Goal: Task Accomplishment & Management: Use online tool/utility

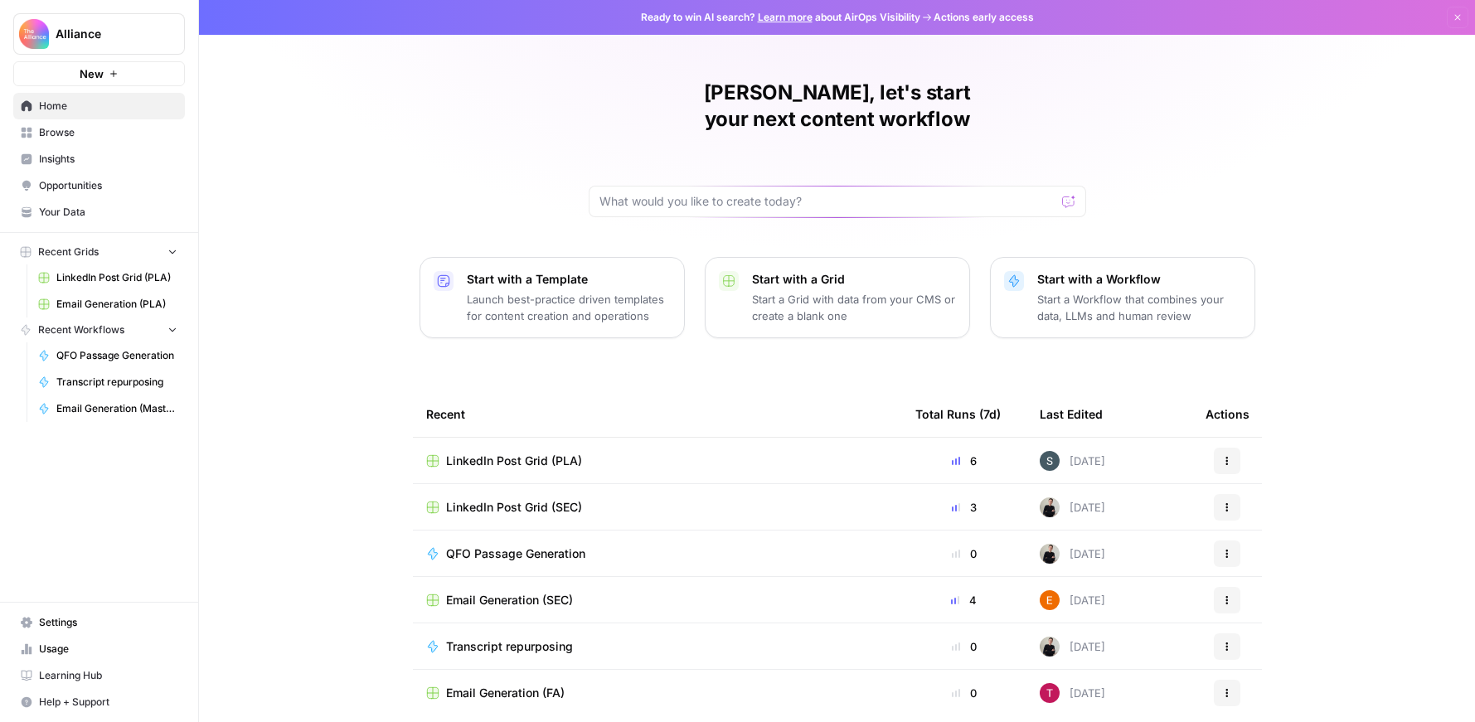
click at [81, 135] on span "Browse" at bounding box center [108, 132] width 138 height 15
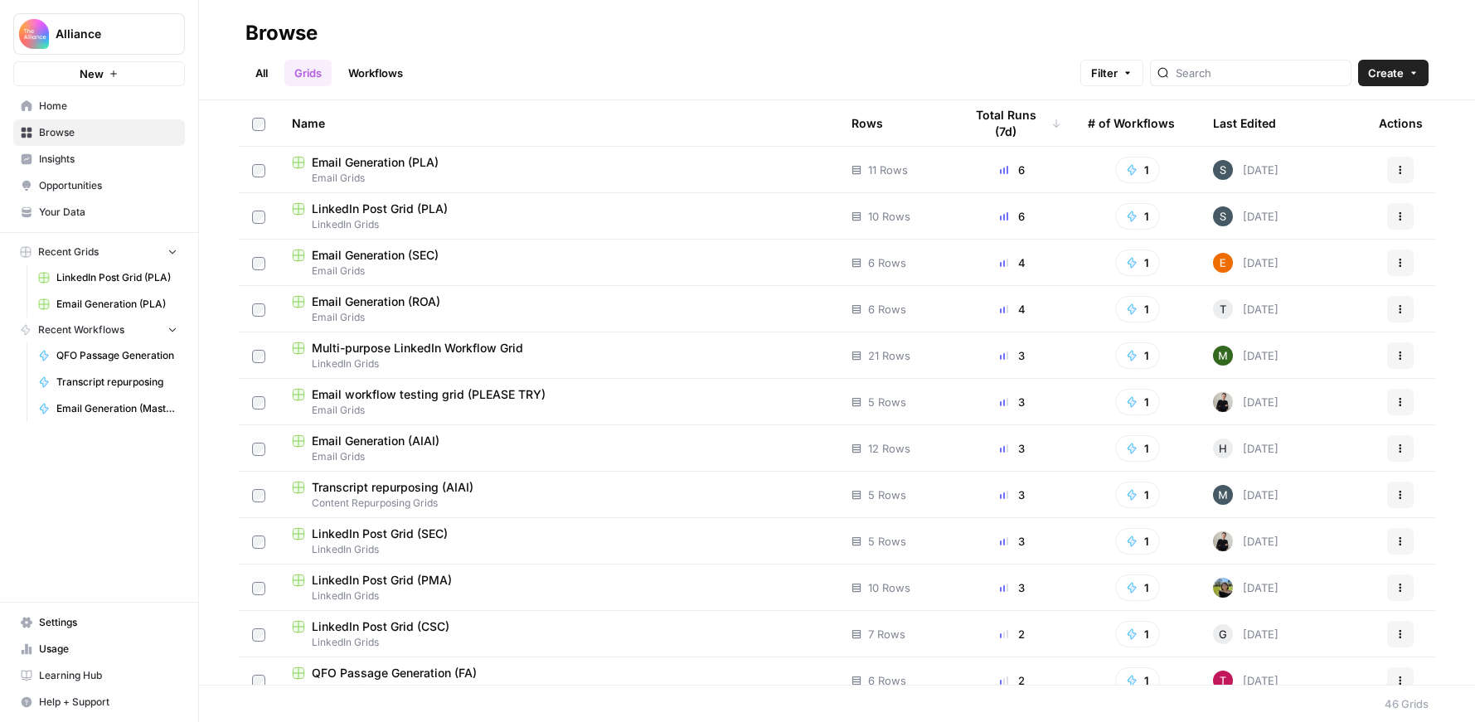
click at [463, 167] on div "Email Generation (PLA)" at bounding box center [558, 162] width 533 height 17
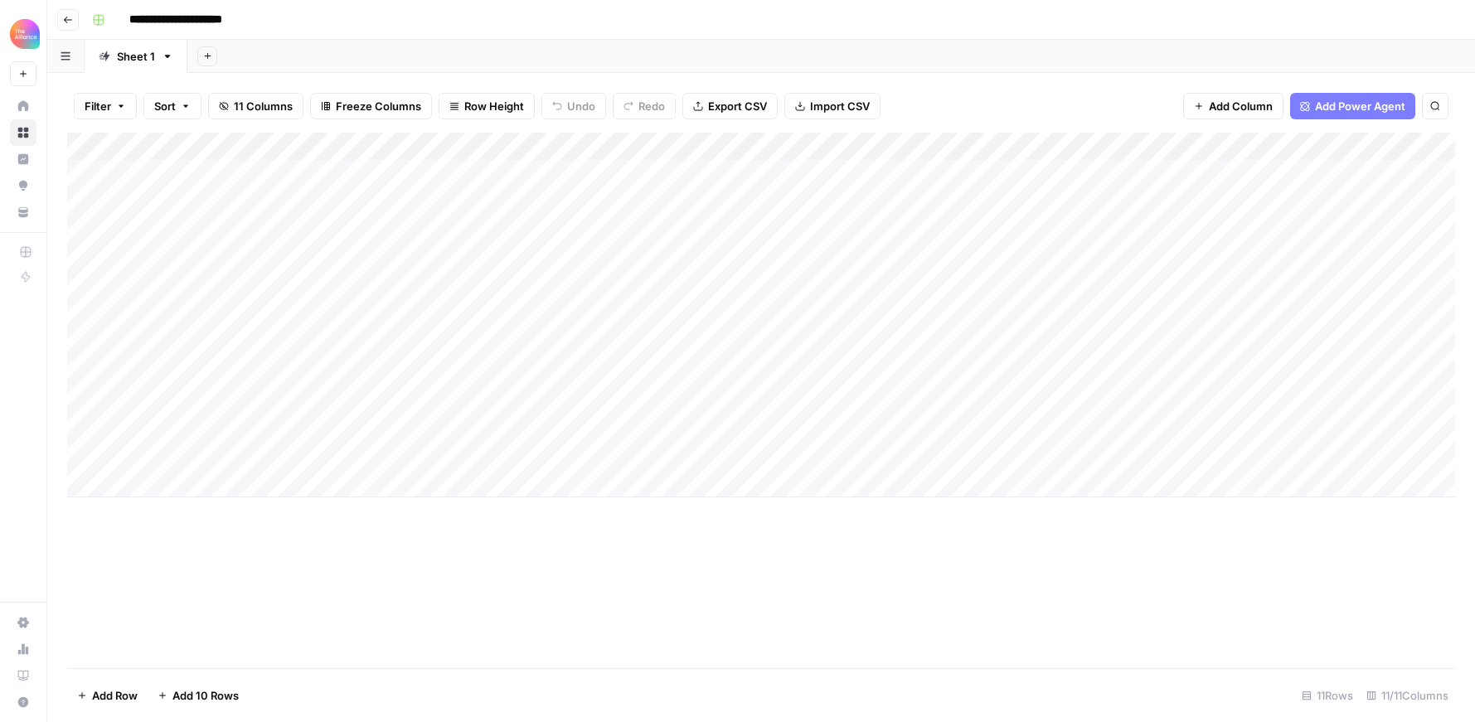
click at [180, 479] on div "Add Column" at bounding box center [761, 315] width 1388 height 365
click at [228, 605] on div "Add Column" at bounding box center [761, 401] width 1388 height 536
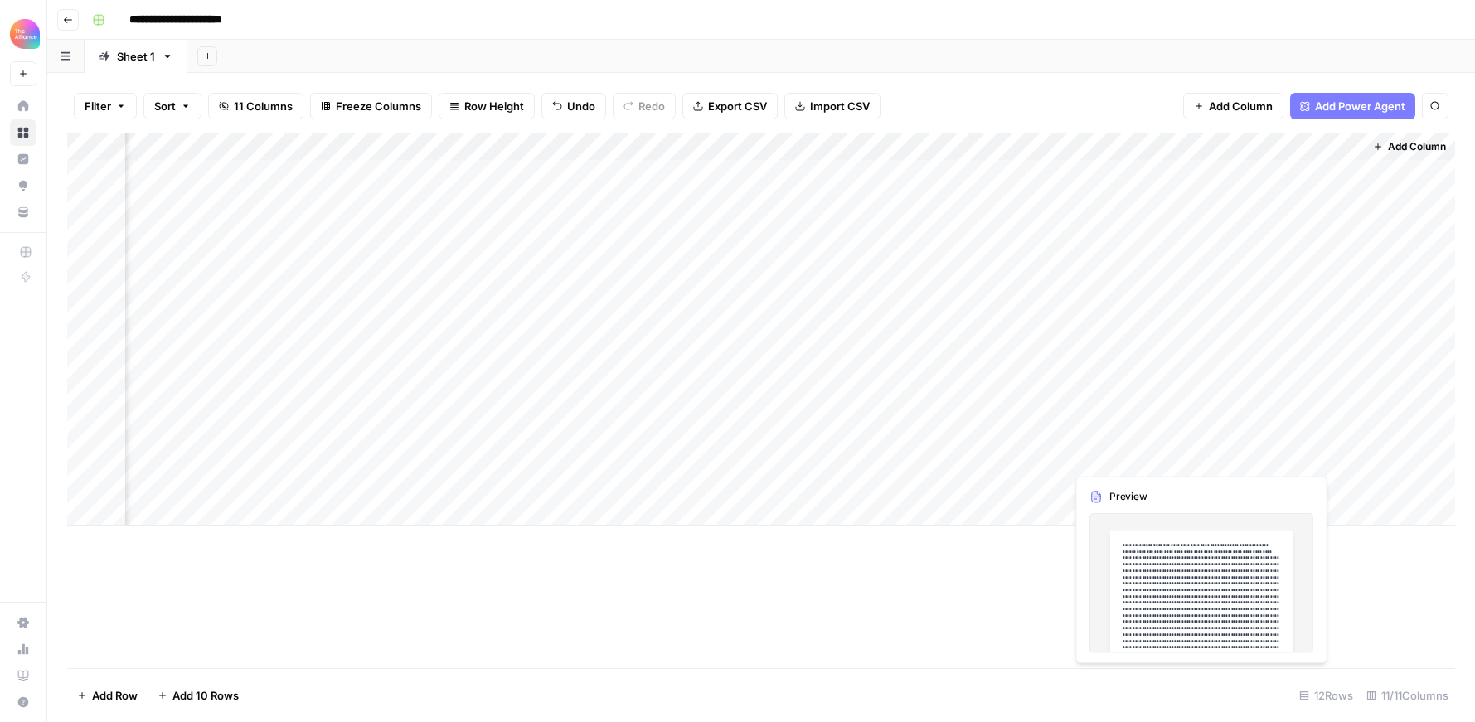
click at [1157, 456] on div "Add Column" at bounding box center [761, 329] width 1388 height 393
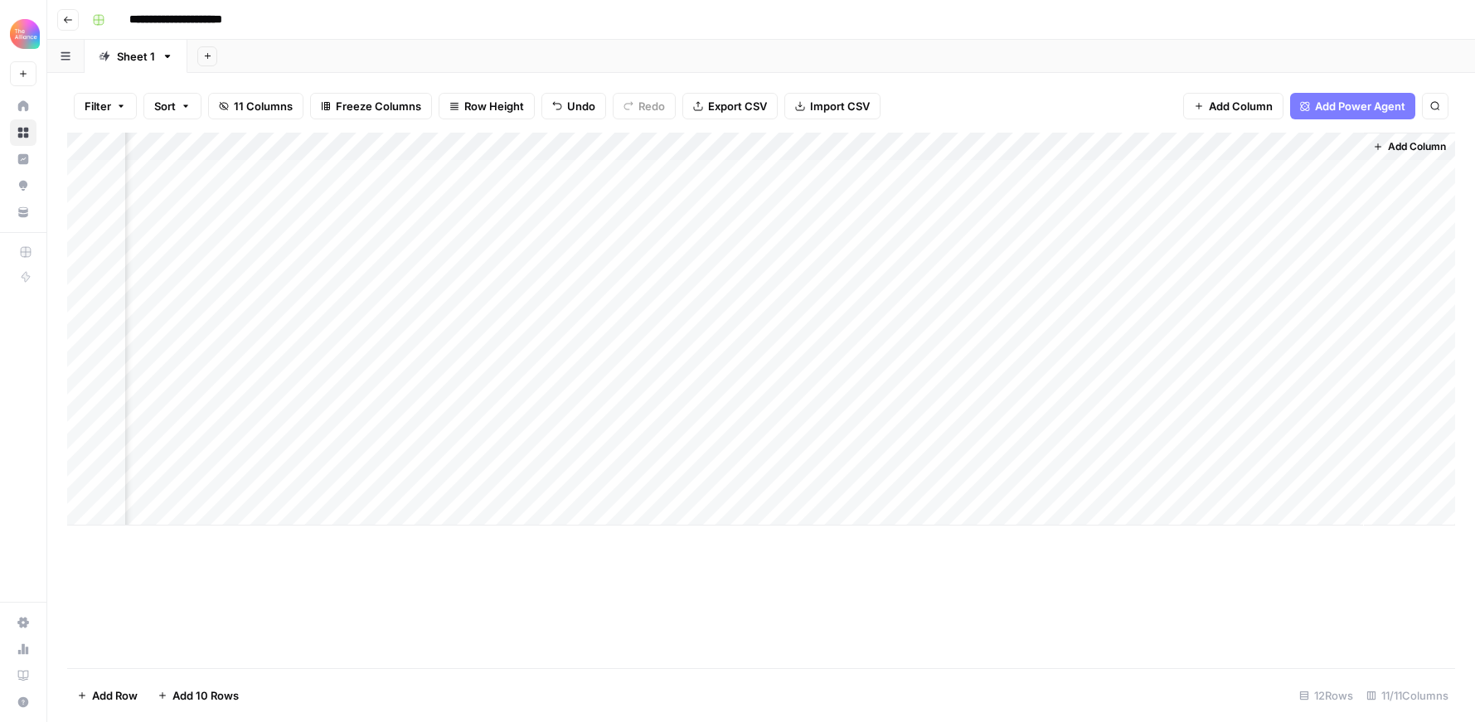
click at [1195, 455] on div "Add Column" at bounding box center [761, 329] width 1388 height 393
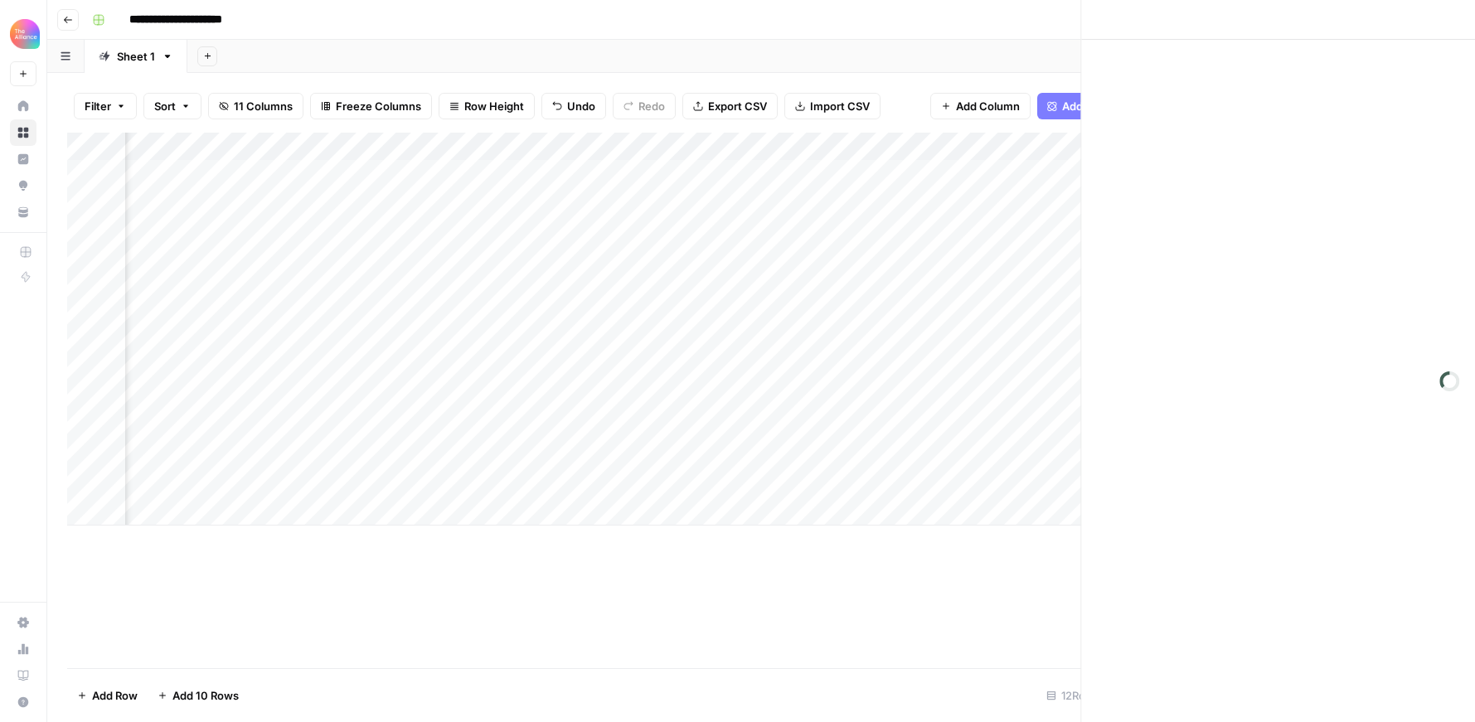
scroll to position [0, 816]
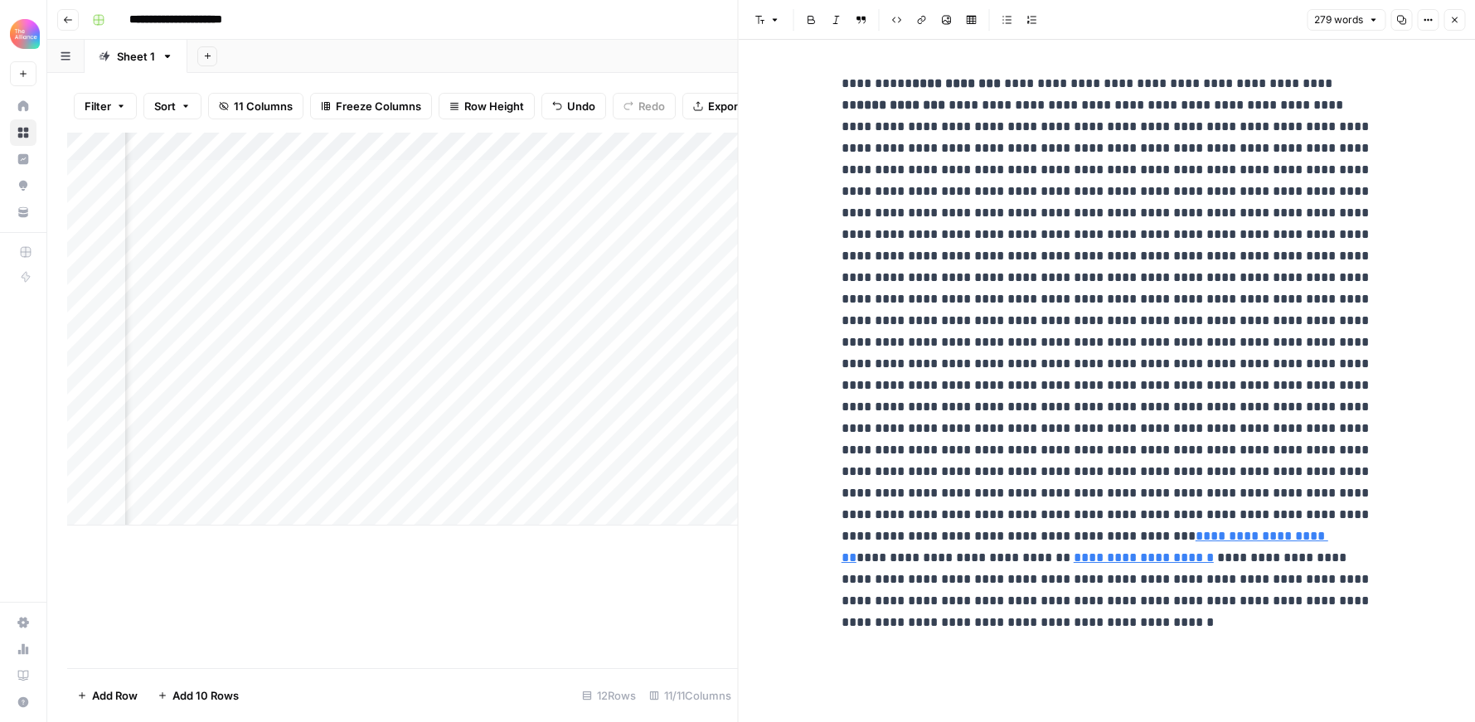
click at [565, 571] on div "Add Column" at bounding box center [402, 401] width 671 height 536
click at [1459, 21] on button "Close" at bounding box center [1454, 20] width 22 height 22
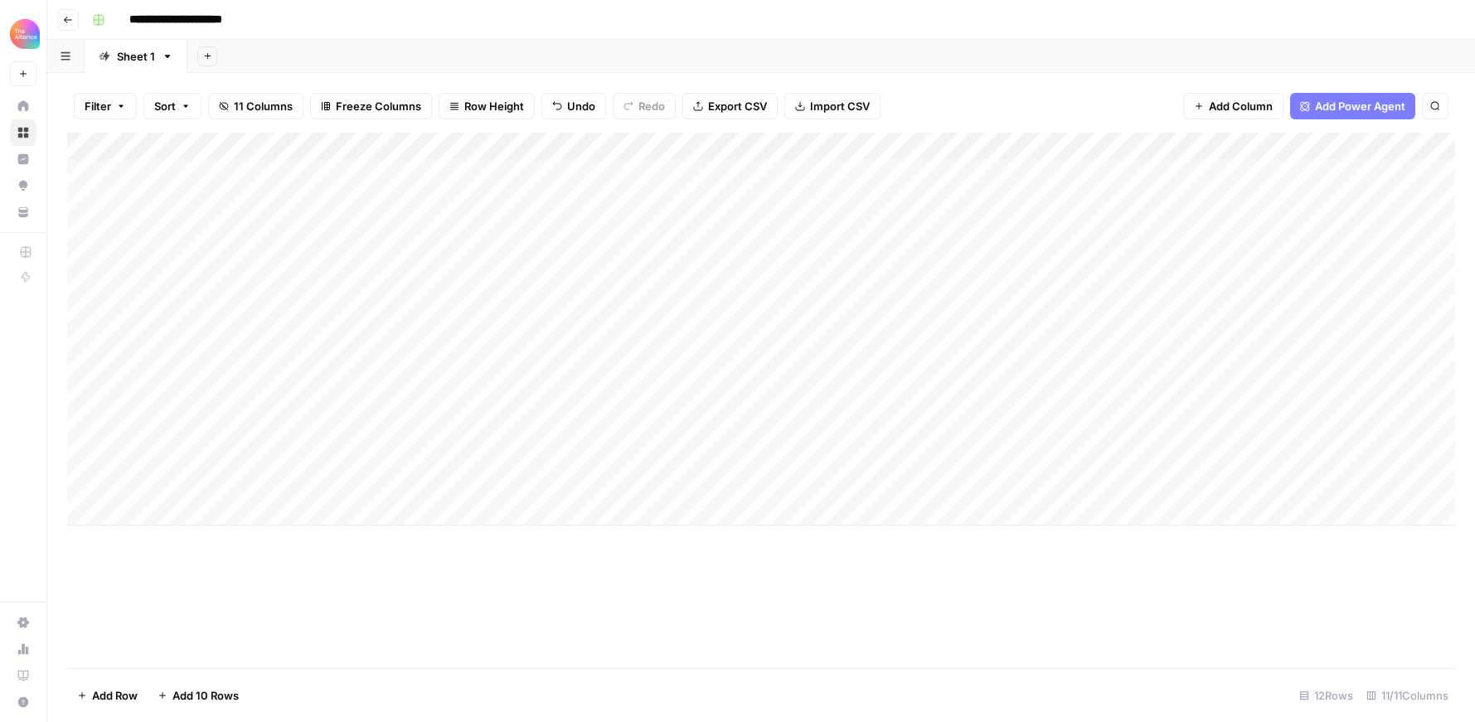
click at [352, 553] on div "Add Column" at bounding box center [761, 401] width 1388 height 536
click at [1126, 337] on div "Add Column" at bounding box center [761, 329] width 1388 height 393
click at [1195, 342] on div "Add Column" at bounding box center [761, 329] width 1388 height 393
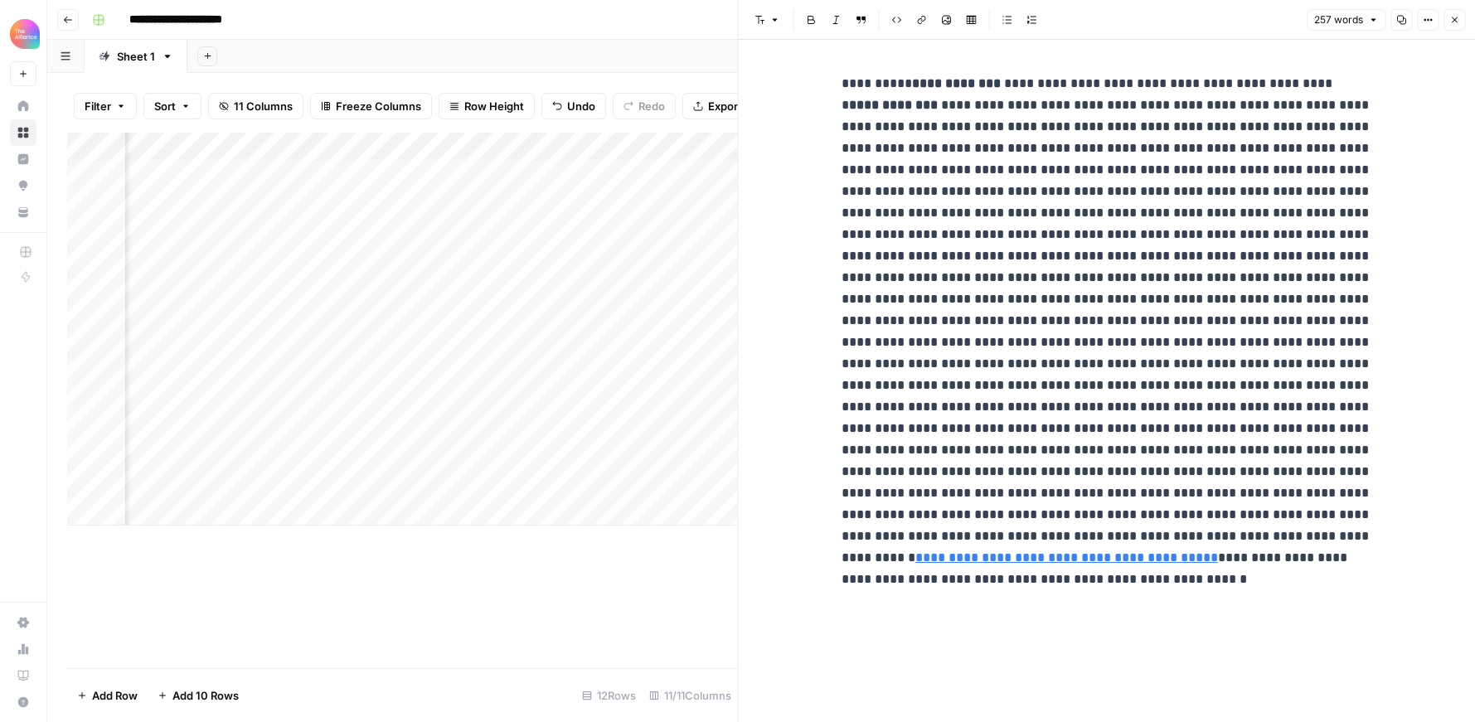
click at [1456, 24] on icon "button" at bounding box center [1454, 20] width 10 height 10
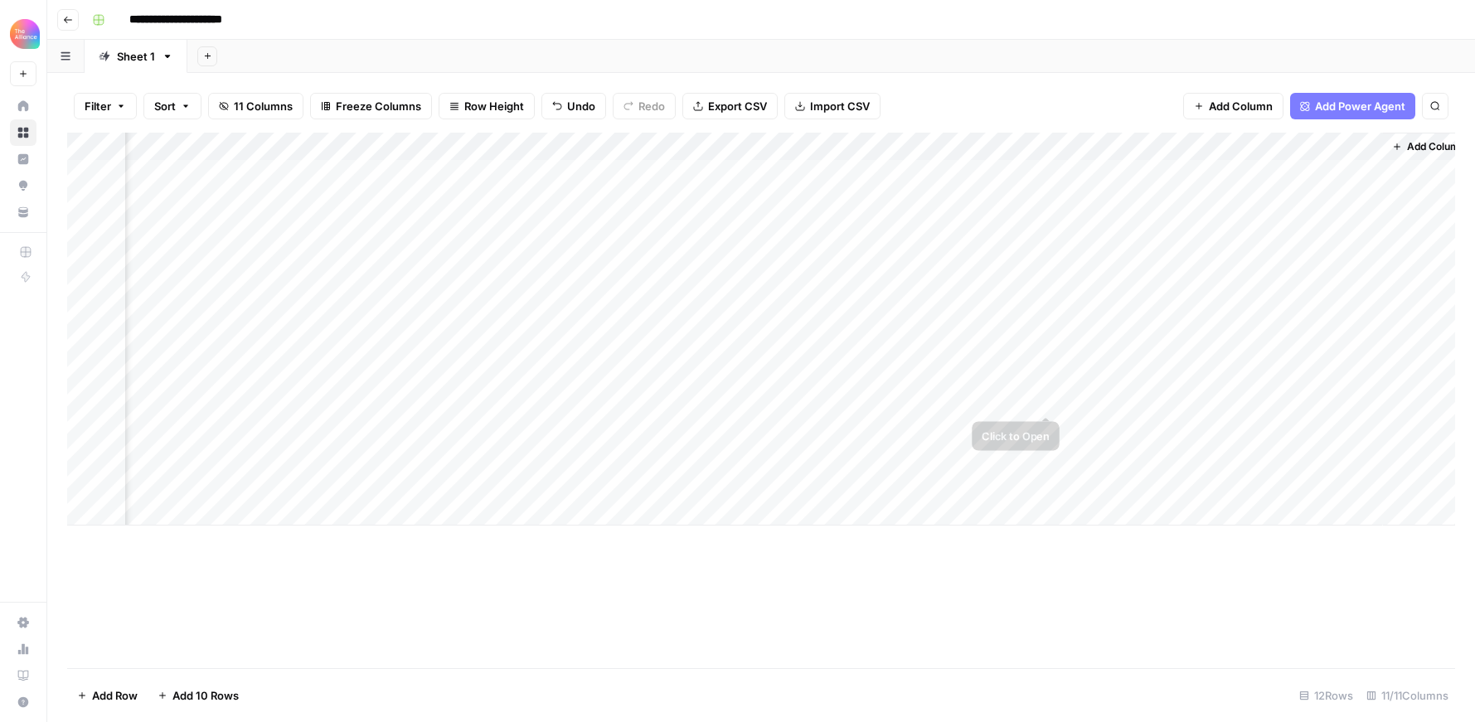
scroll to position [0, 826]
click at [1279, 344] on div "Add Column" at bounding box center [761, 329] width 1388 height 393
click at [1353, 344] on div "Add Column" at bounding box center [761, 329] width 1388 height 393
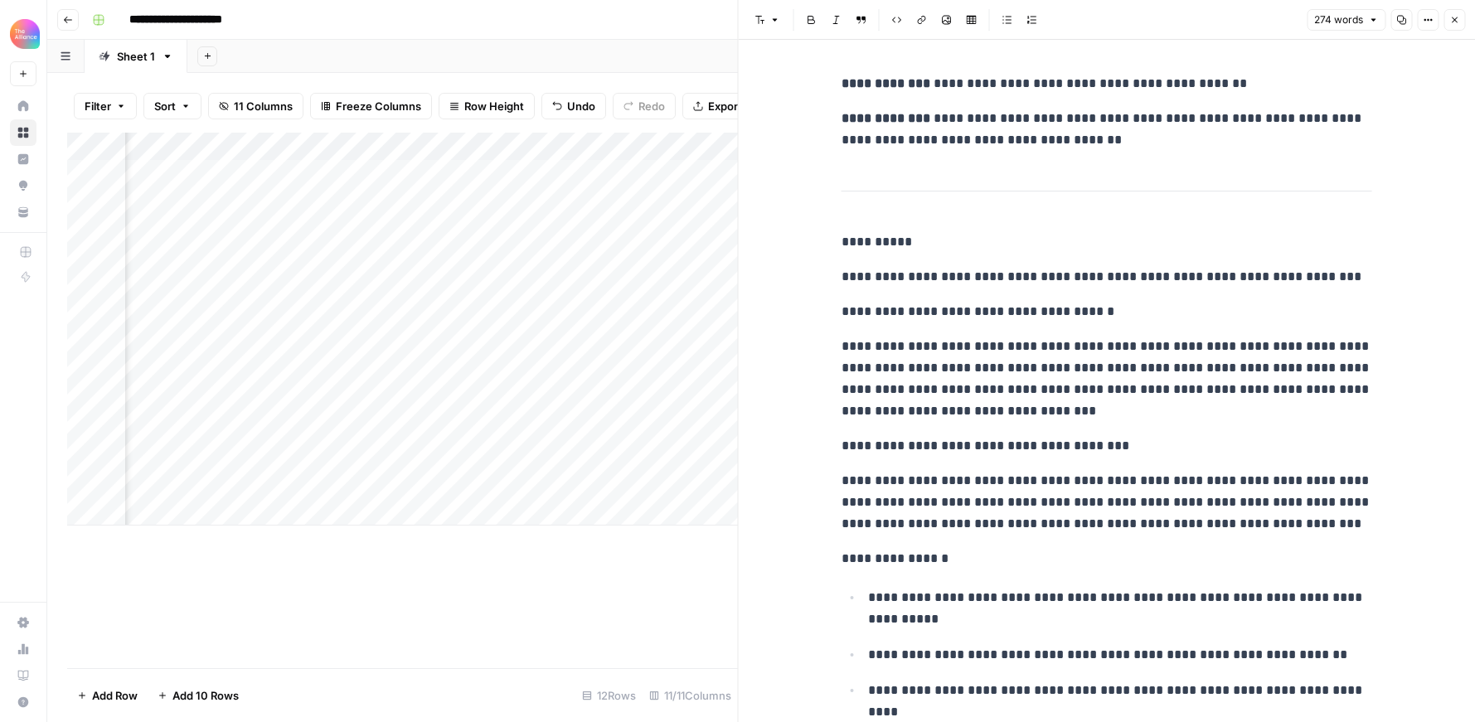
click at [1459, 17] on button "Close" at bounding box center [1454, 20] width 22 height 22
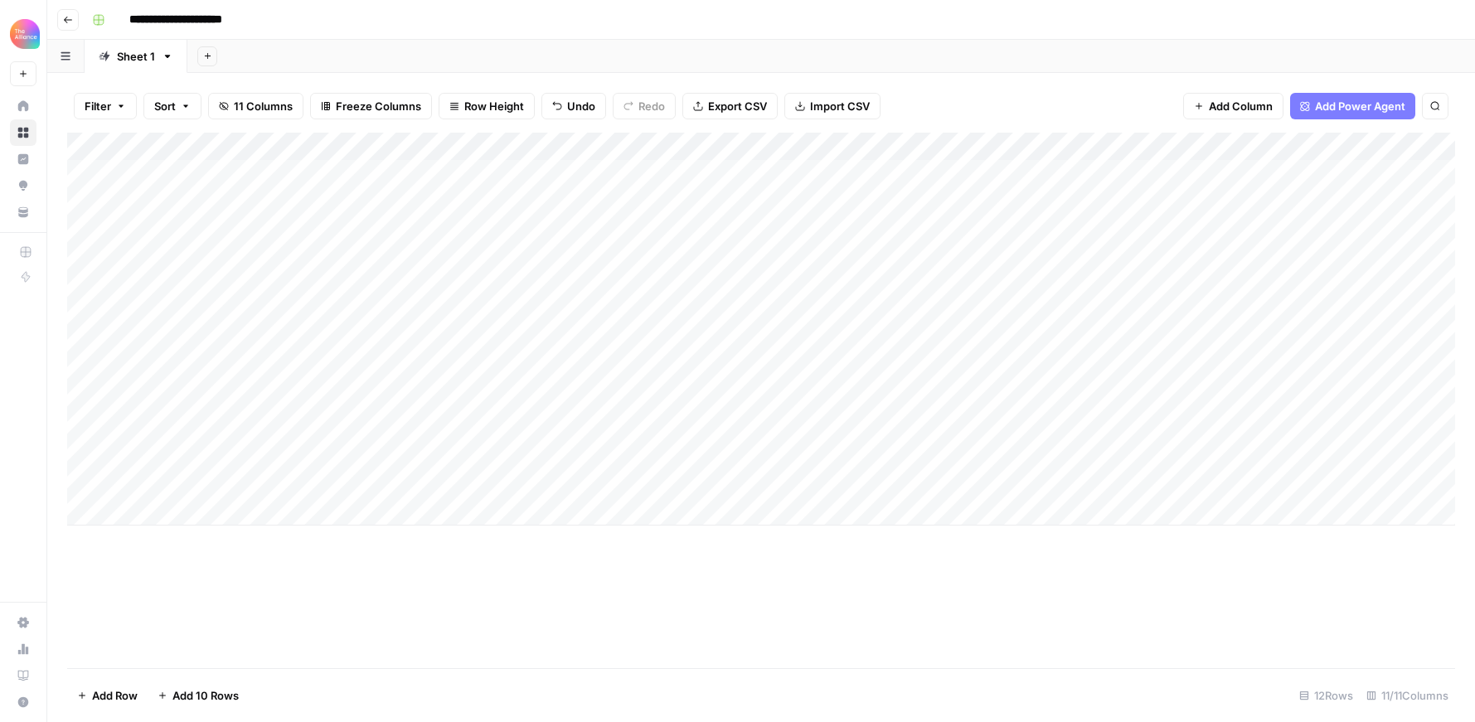
click at [74, 23] on button "Go back" at bounding box center [68, 20] width 22 height 22
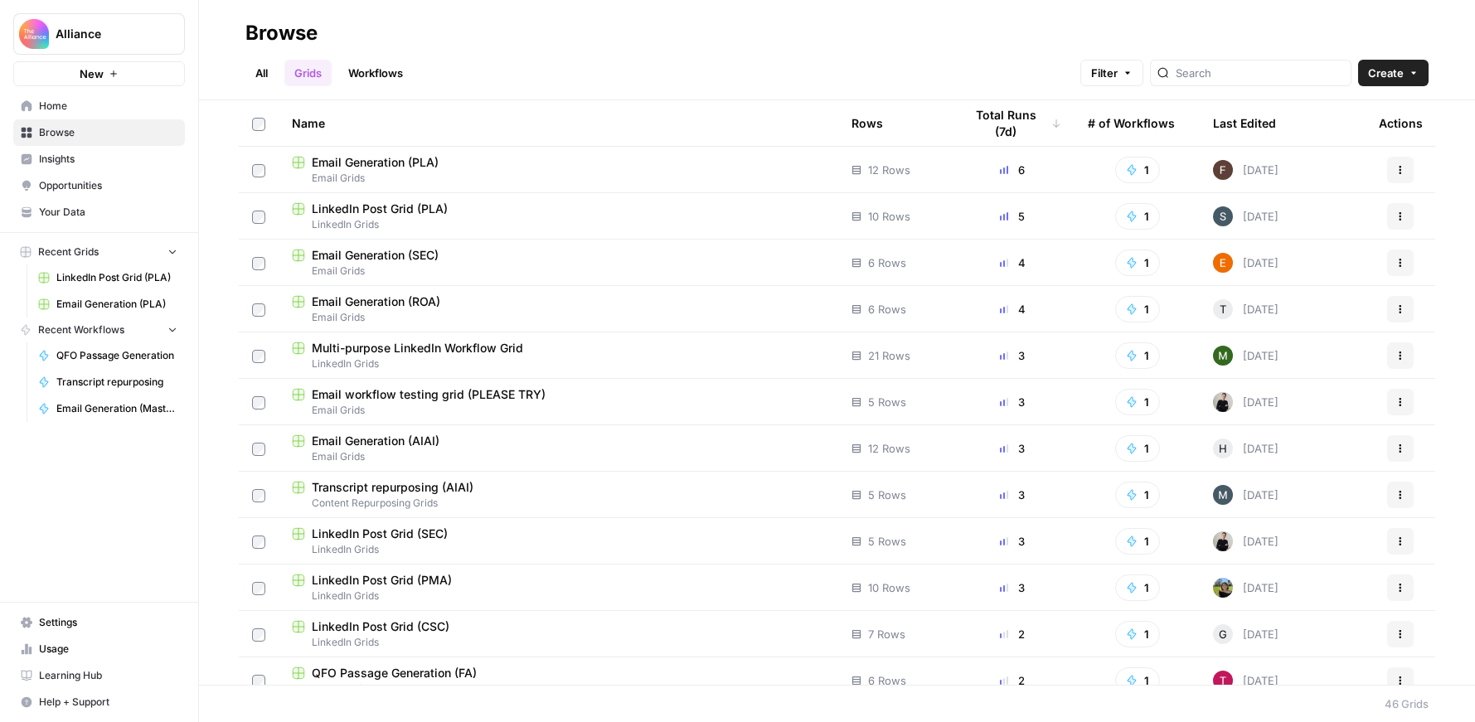
click at [488, 212] on div "LinkedIn Post Grid (PLA)" at bounding box center [558, 209] width 533 height 17
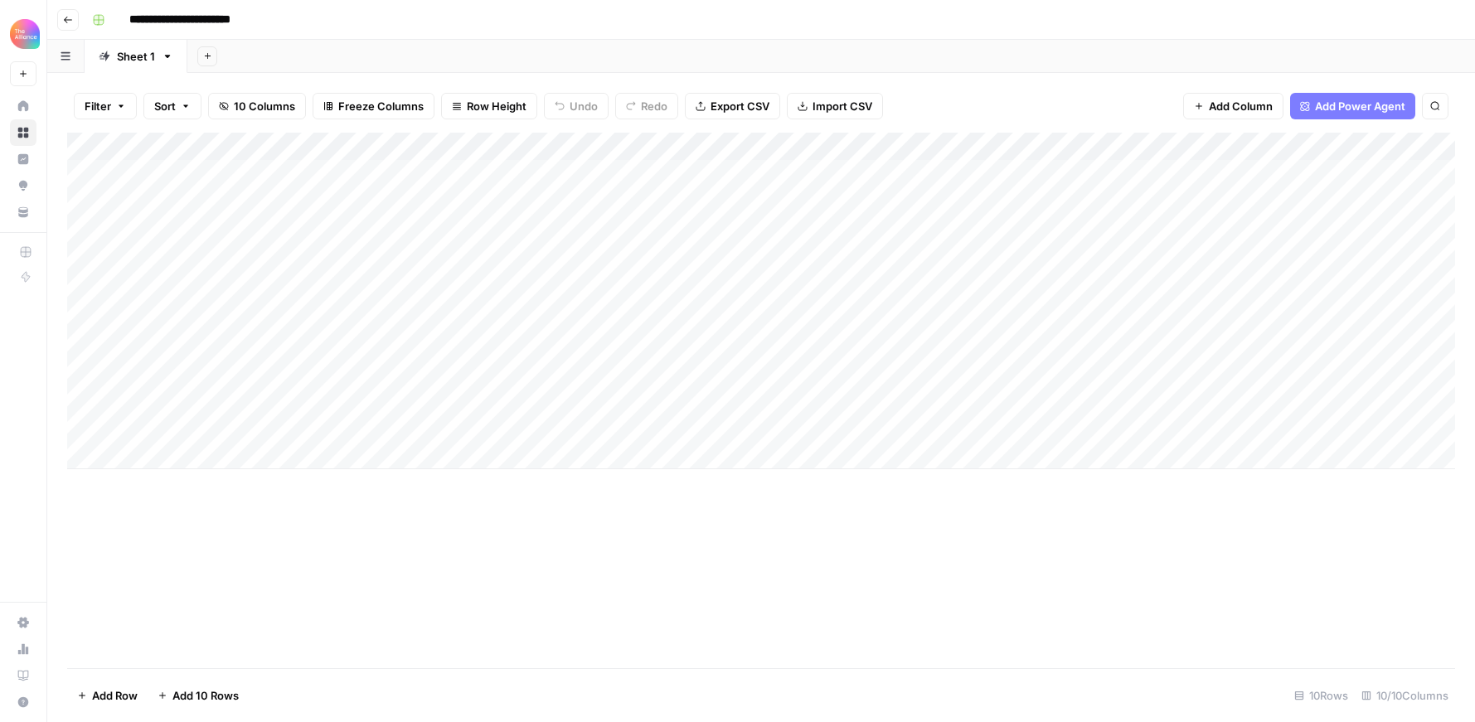
click at [173, 458] on div "Add Column" at bounding box center [761, 301] width 1388 height 337
click at [241, 549] on div "Third-person" at bounding box center [217, 551] width 166 height 30
click at [206, 554] on button "Third-person" at bounding box center [191, 550] width 81 height 20
click at [358, 448] on div "Add Column" at bounding box center [761, 315] width 1388 height 365
click at [367, 461] on div "Add Column" at bounding box center [761, 315] width 1388 height 365
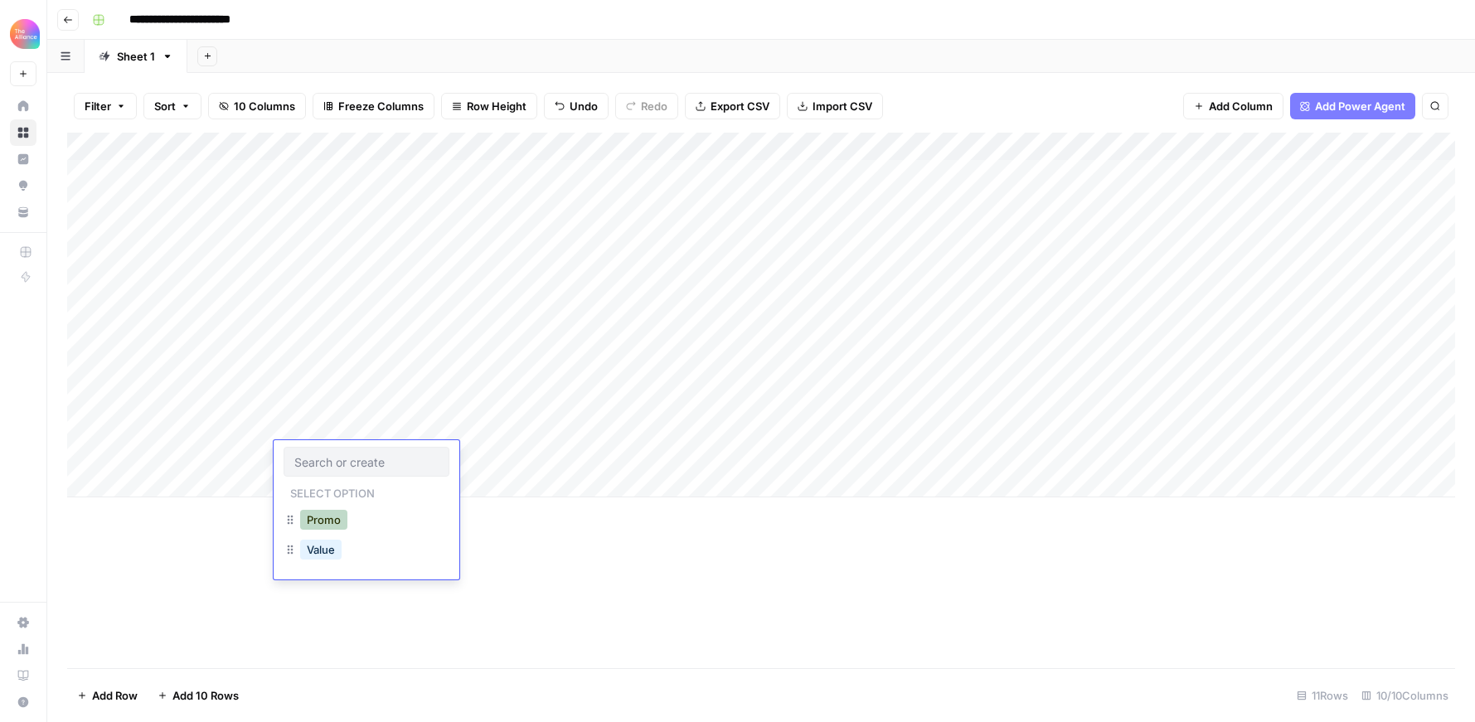
click at [343, 519] on button "Promo" at bounding box center [323, 520] width 47 height 20
click at [528, 447] on div "Add Column" at bounding box center [761, 315] width 1388 height 365
click at [516, 457] on div "Add Column" at bounding box center [761, 315] width 1388 height 365
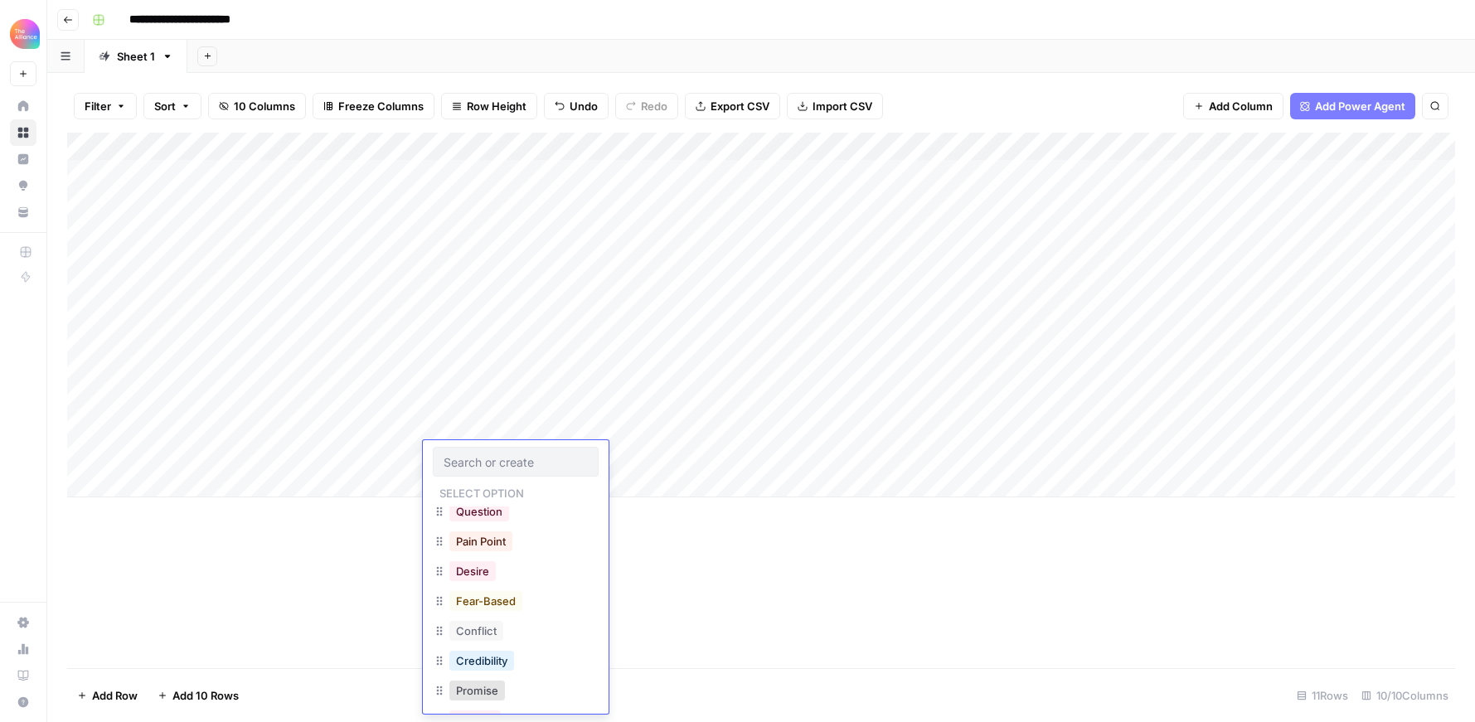
scroll to position [172, 0]
click at [531, 680] on div "Credibility" at bounding box center [516, 678] width 166 height 30
click at [492, 678] on button "Credibility" at bounding box center [481, 676] width 65 height 20
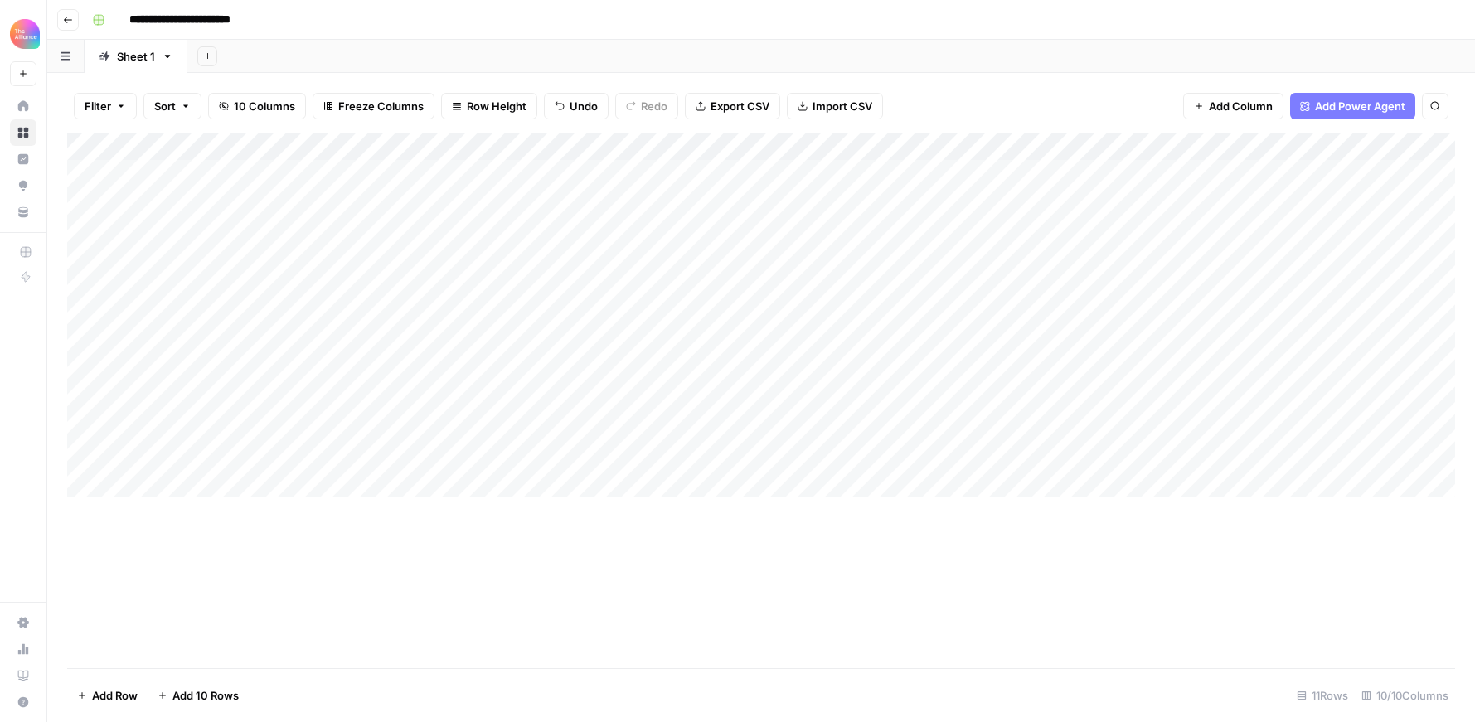
click at [687, 442] on div "Add Column" at bounding box center [761, 315] width 1388 height 365
click at [682, 455] on div "Add Column" at bounding box center [761, 315] width 1388 height 365
click at [974, 449] on div "Add Column" at bounding box center [761, 315] width 1388 height 365
click at [935, 565] on div "Add Column" at bounding box center [761, 401] width 1388 height 536
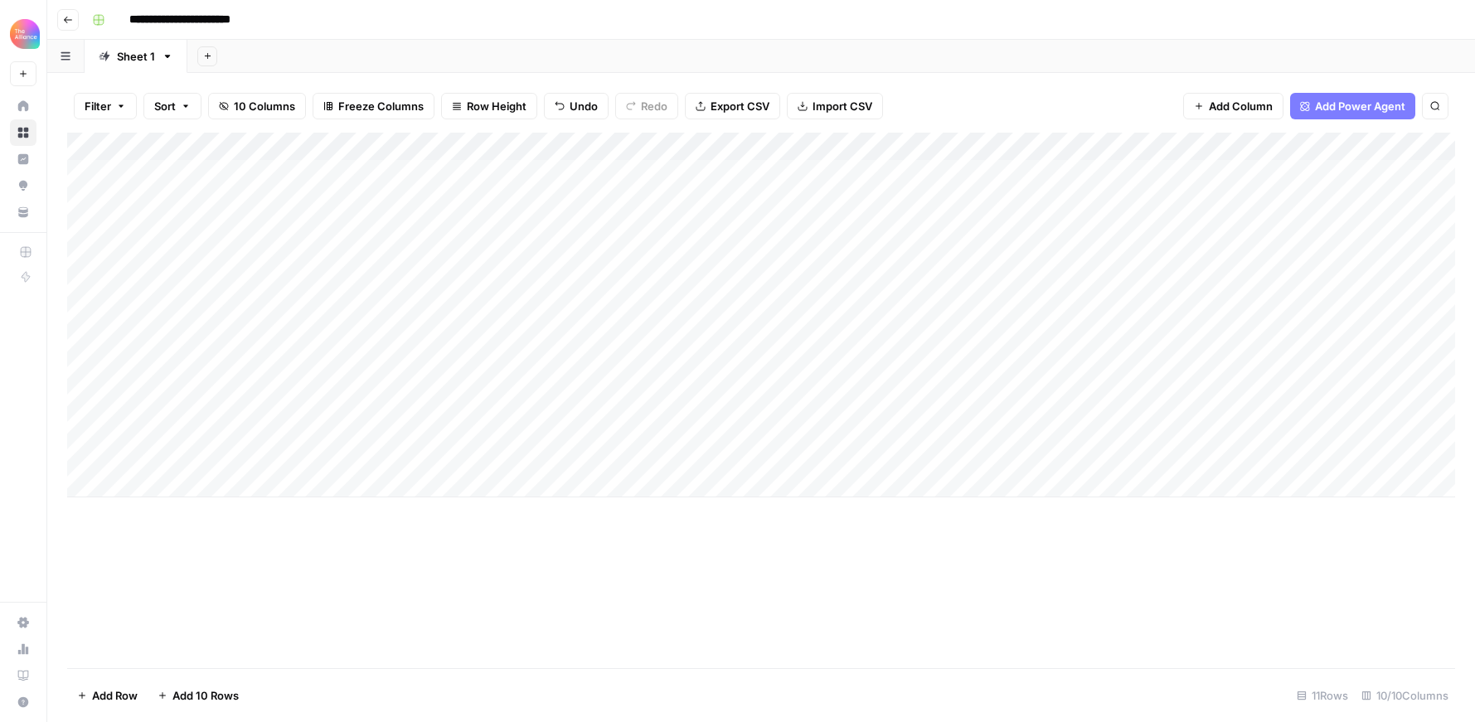
click at [708, 457] on div "Add Column" at bounding box center [761, 315] width 1388 height 365
type textarea "**********"
click at [911, 458] on div "Add Column" at bounding box center [761, 315] width 1388 height 365
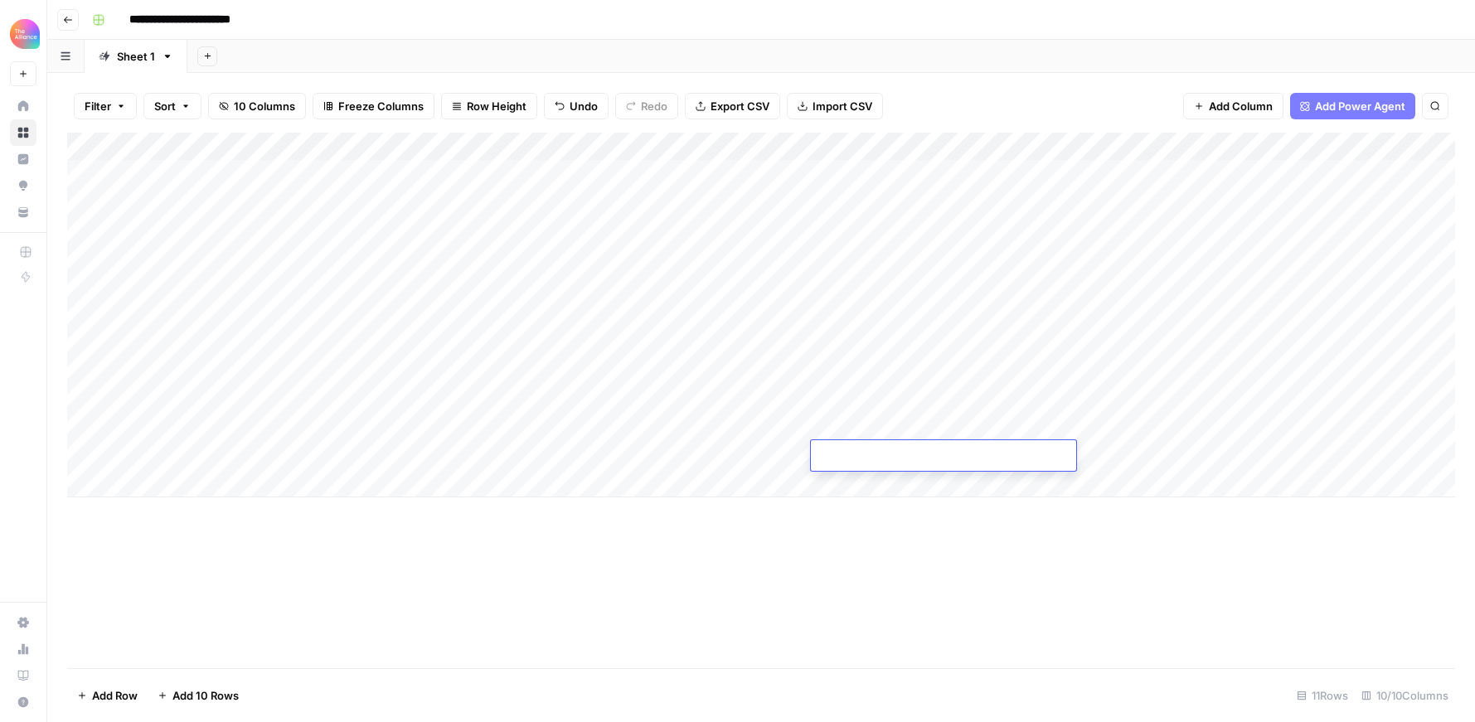
click at [697, 449] on div "Add Column" at bounding box center [761, 315] width 1388 height 365
type textarea "**********"
click at [909, 458] on div "Add Column" at bounding box center [761, 315] width 1388 height 365
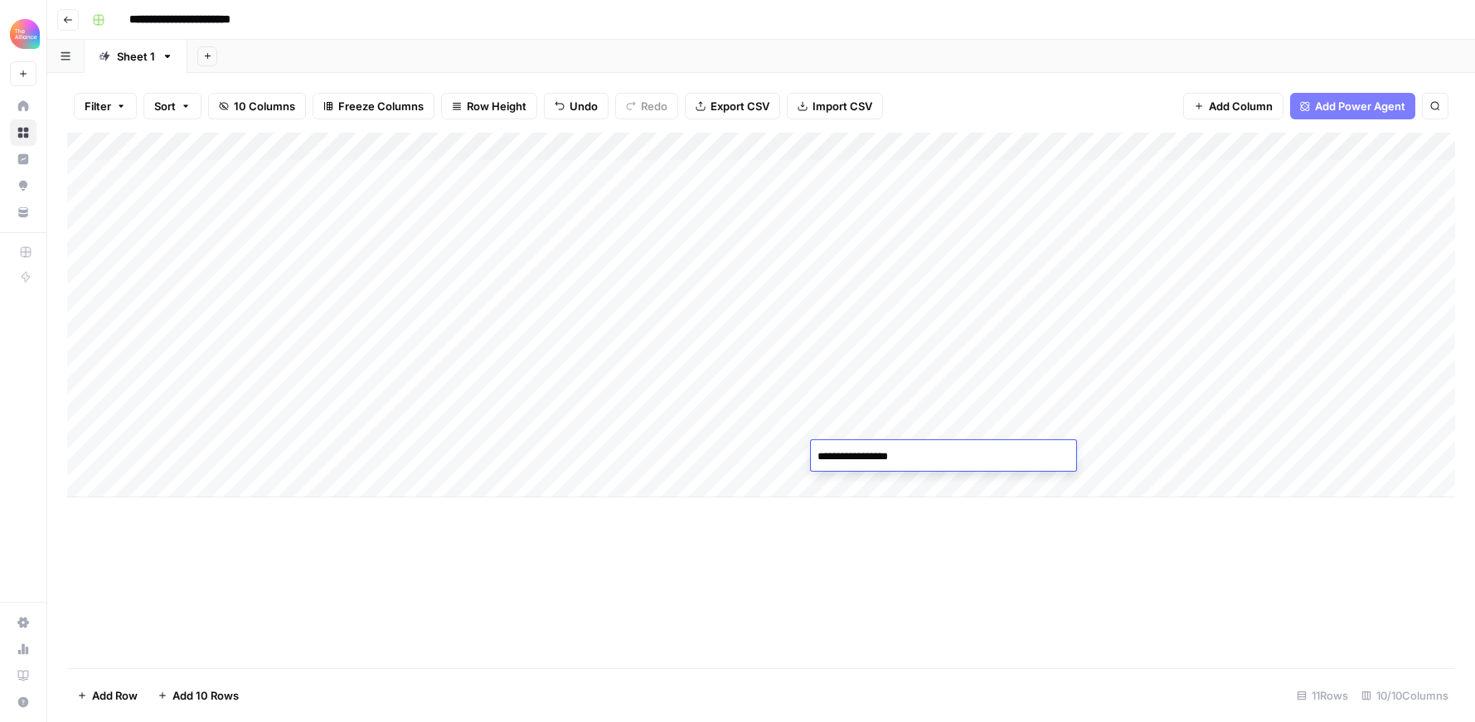
paste textarea "**********"
type textarea "**********"
click at [894, 584] on div "Add Column" at bounding box center [761, 401] width 1388 height 536
click at [1157, 451] on div "Add Column" at bounding box center [761, 315] width 1388 height 365
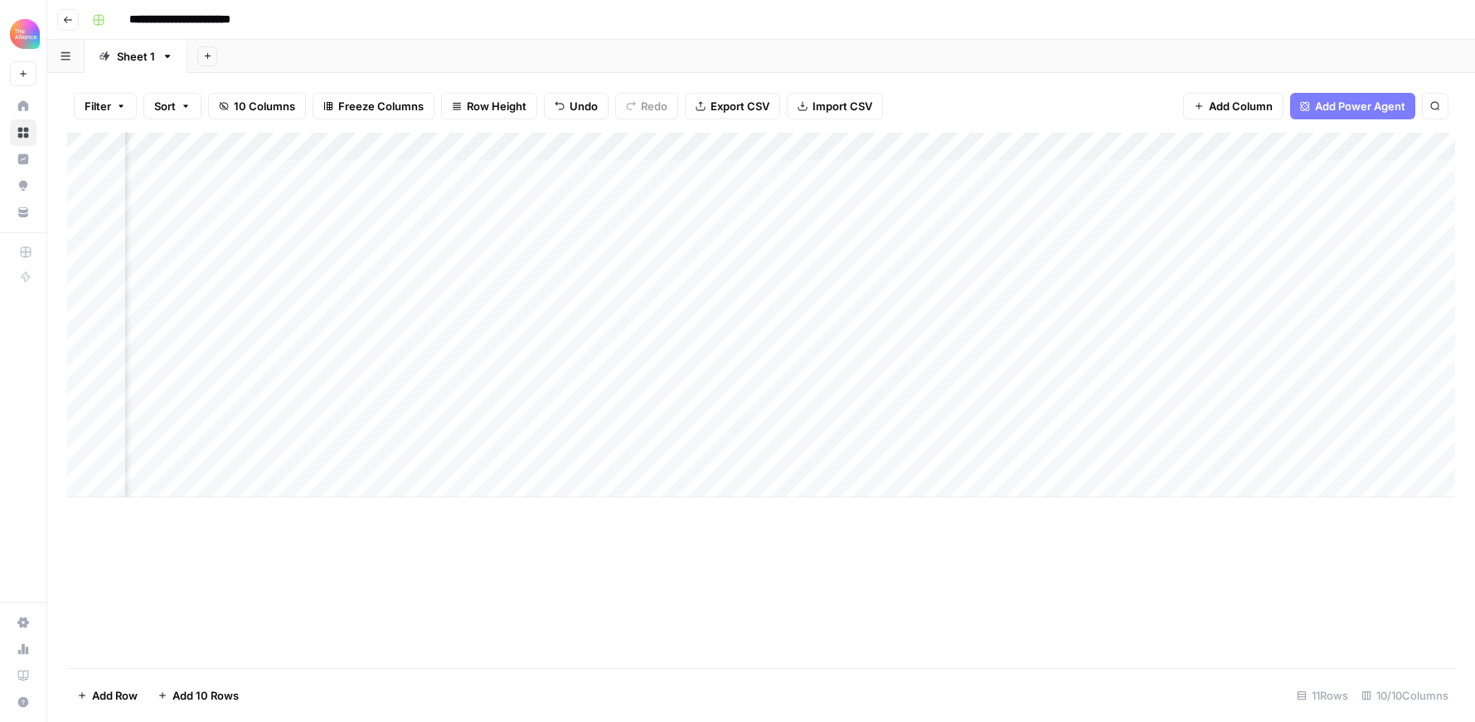
click at [1069, 427] on div "Add Column" at bounding box center [761, 315] width 1388 height 365
click at [1069, 448] on div "Add Column" at bounding box center [761, 315] width 1388 height 365
type textarea "**********"
click at [986, 641] on div "Add Column" at bounding box center [761, 401] width 1388 height 536
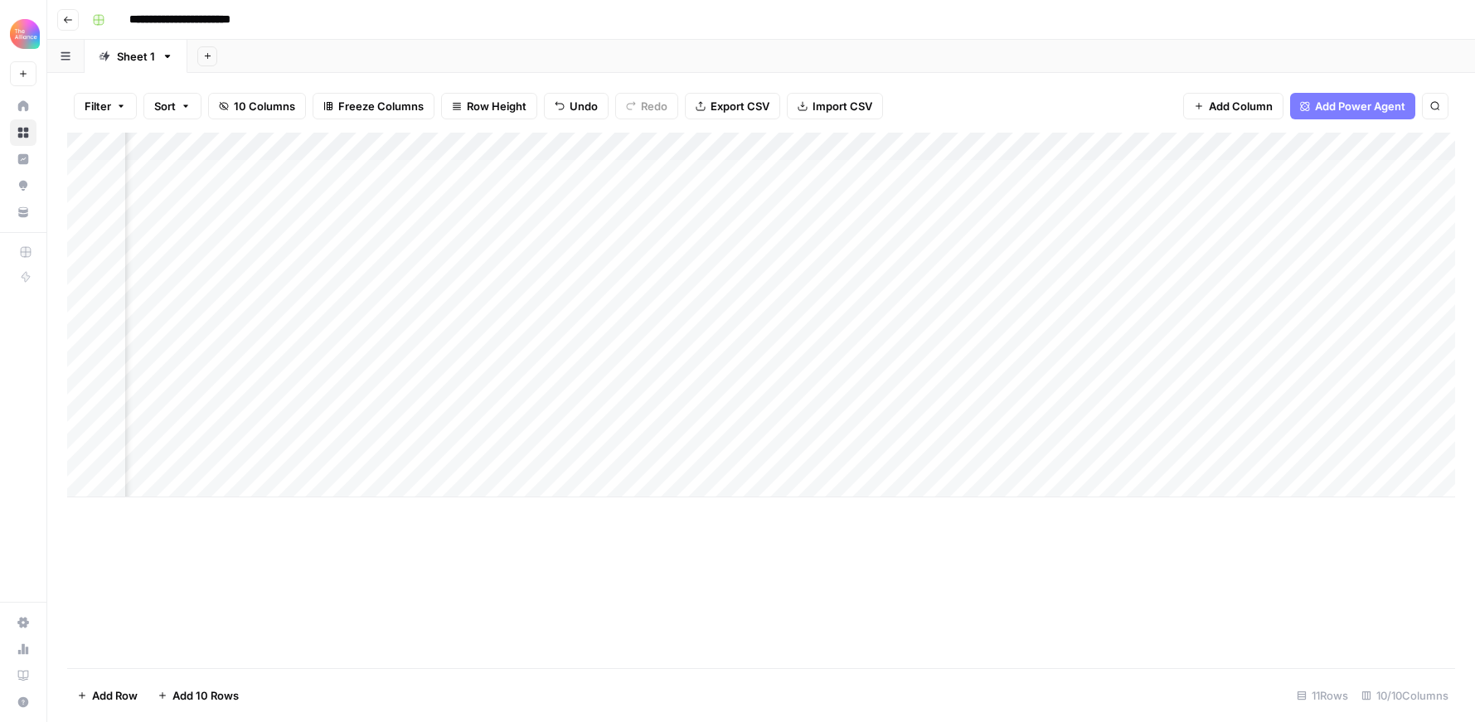
click at [1296, 452] on div "Add Column" at bounding box center [761, 315] width 1388 height 365
click at [1039, 454] on div "Add Column" at bounding box center [761, 315] width 1388 height 365
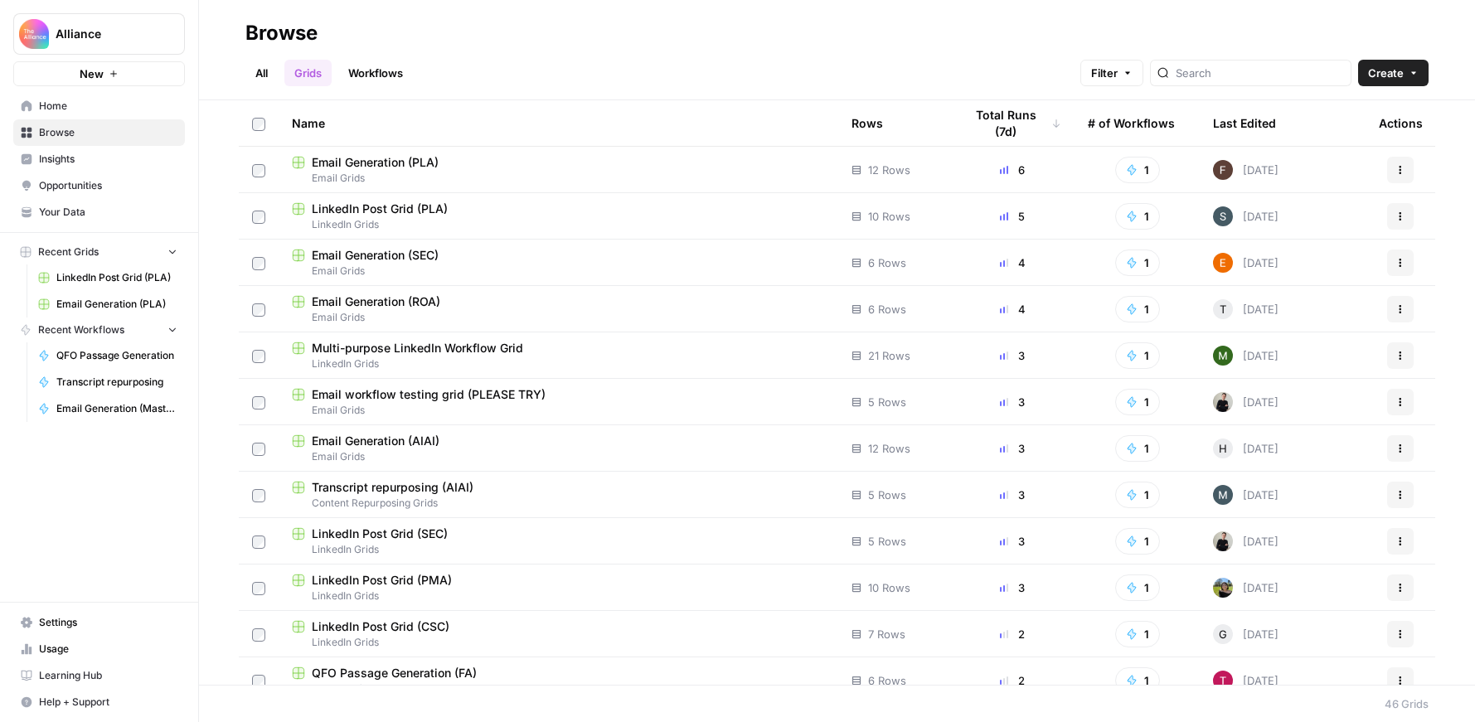
scroll to position [1, 0]
click at [593, 178] on span "Email Grids" at bounding box center [558, 177] width 533 height 15
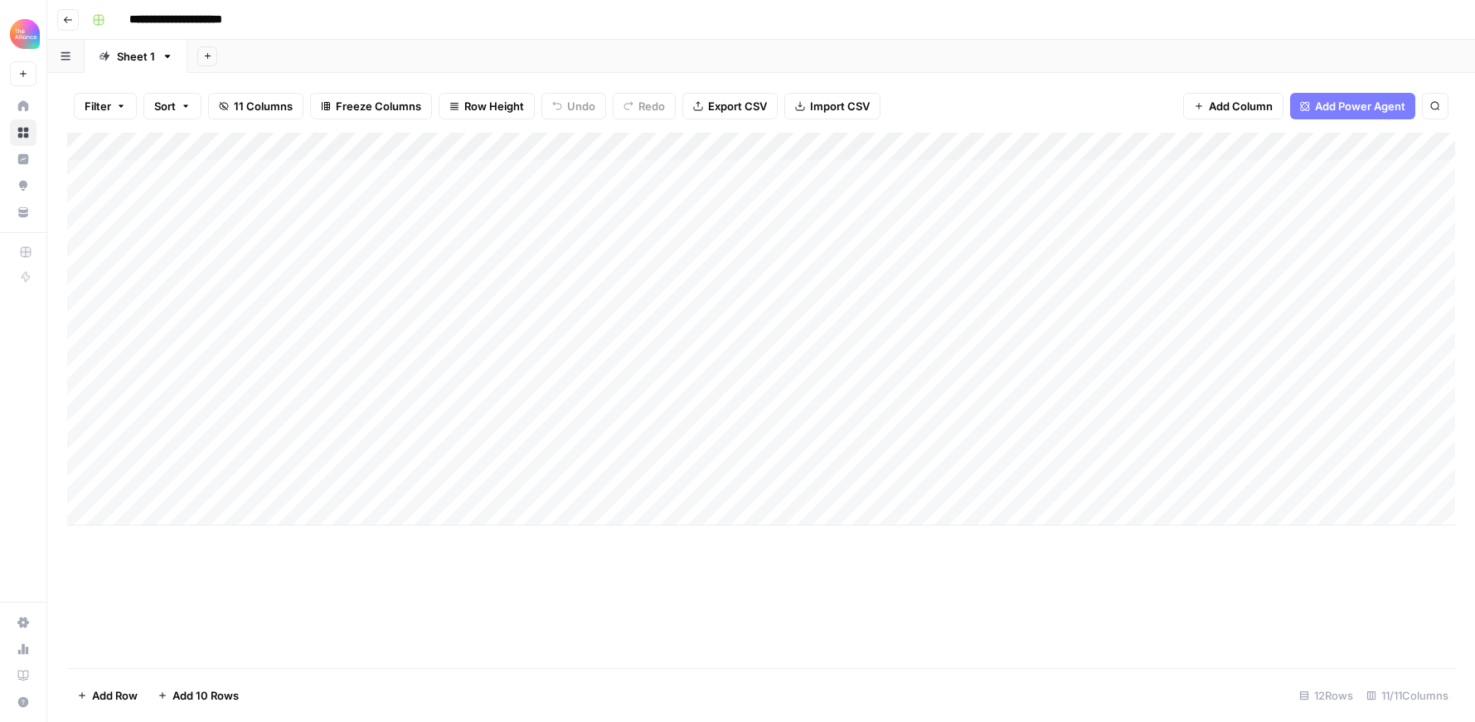
click at [159, 487] on div "Add Column" at bounding box center [761, 329] width 1388 height 393
click at [455, 480] on div "Add Column" at bounding box center [761, 329] width 1388 height 393
click at [458, 482] on div "Add Column" at bounding box center [761, 329] width 1388 height 393
type input "web"
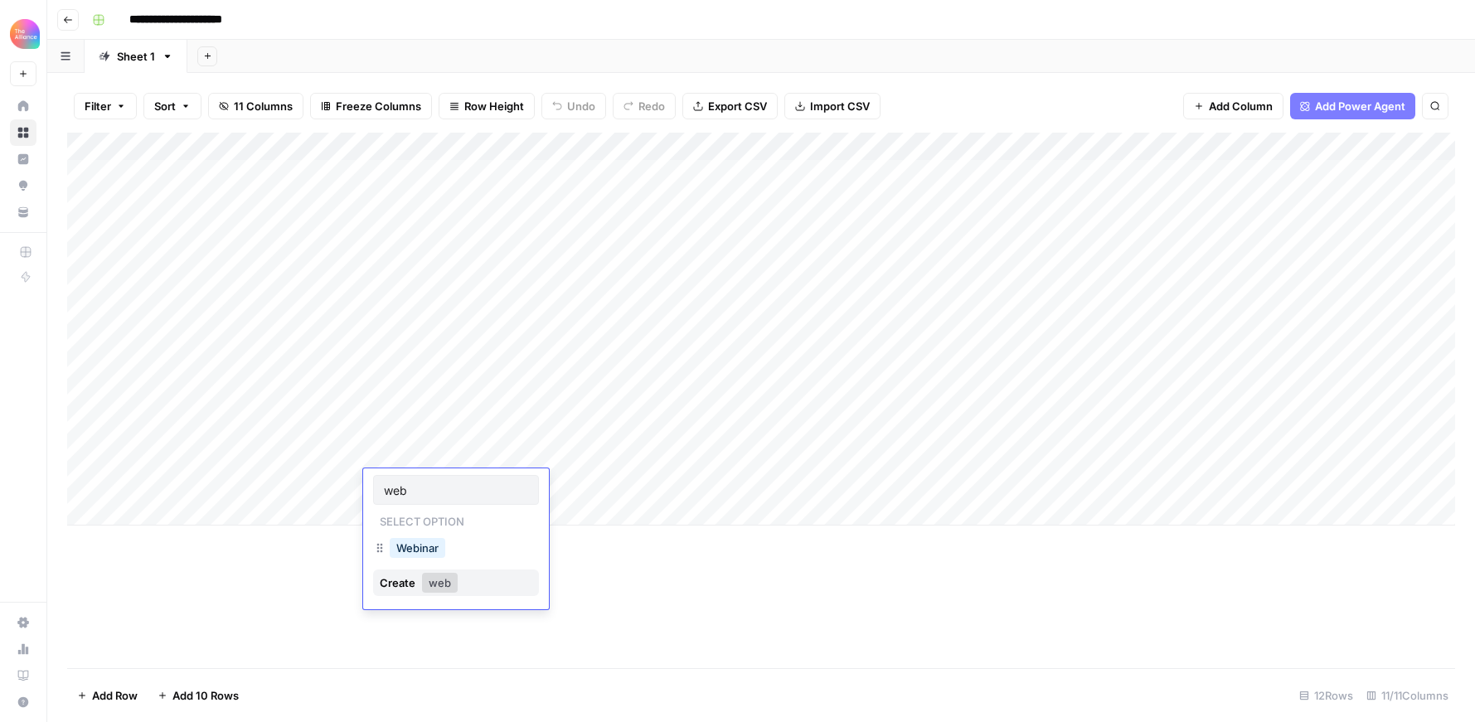
click at [451, 545] on div "Webinar" at bounding box center [456, 550] width 166 height 30
click at [203, 599] on div "Add Column" at bounding box center [761, 401] width 1388 height 536
click at [76, 17] on button "Go back" at bounding box center [68, 20] width 22 height 22
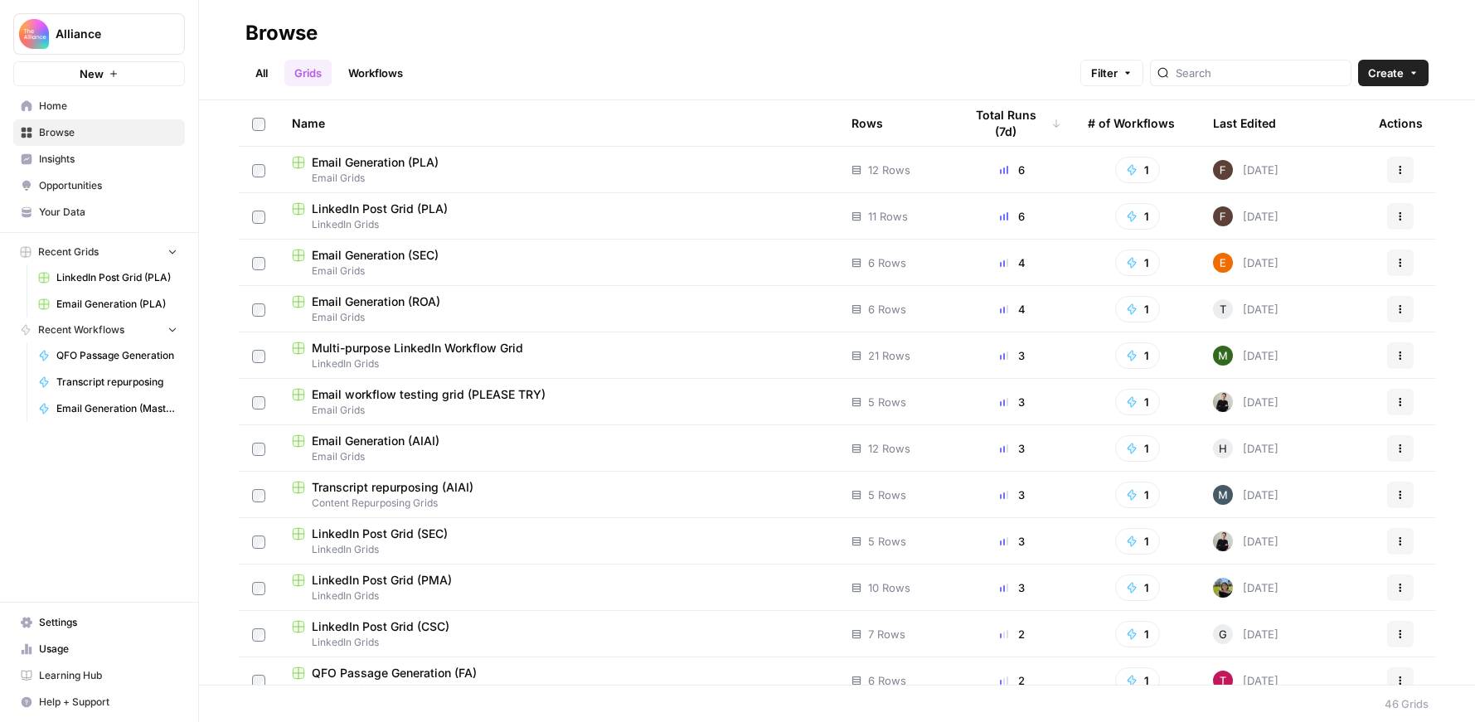
click at [466, 215] on div "LinkedIn Post Grid (PLA)" at bounding box center [558, 209] width 533 height 17
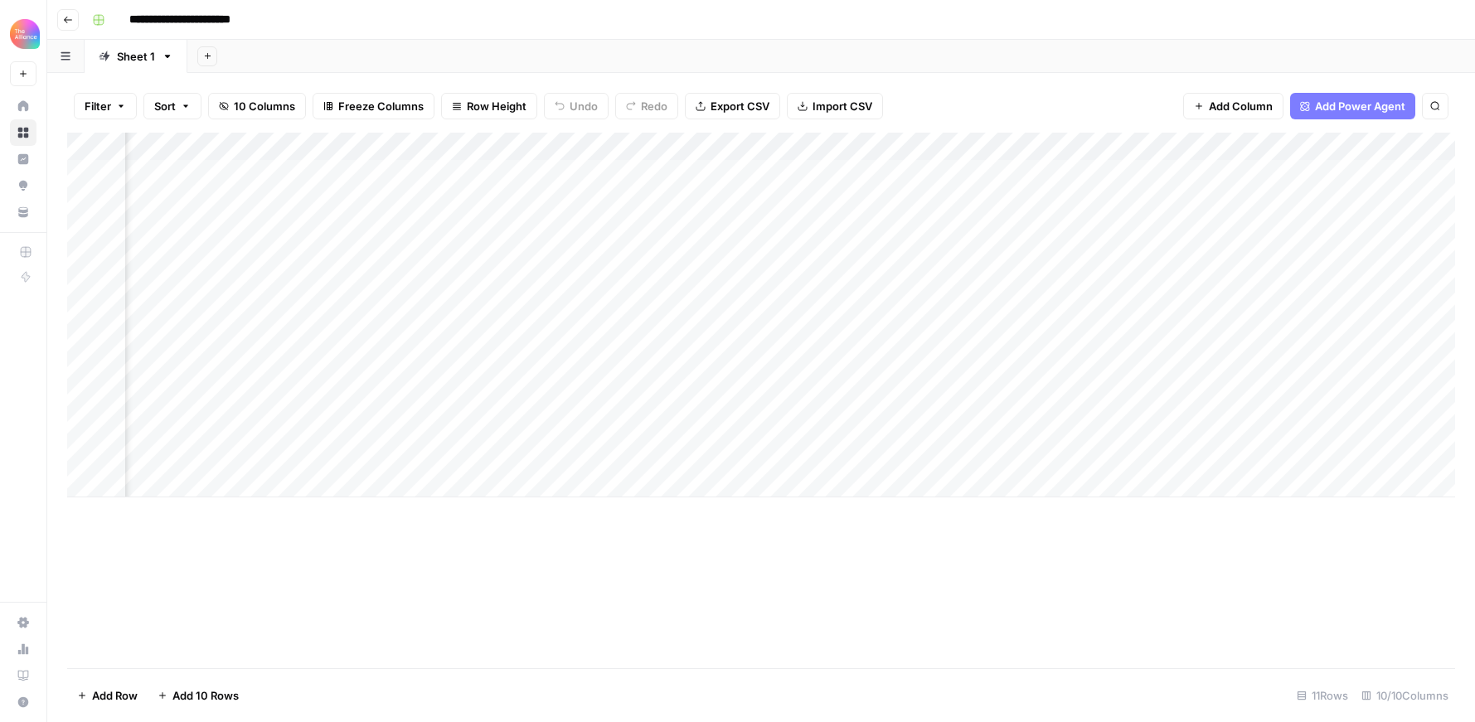
scroll to position [0, 714]
click at [1345, 457] on div "Add Column" at bounding box center [761, 315] width 1388 height 365
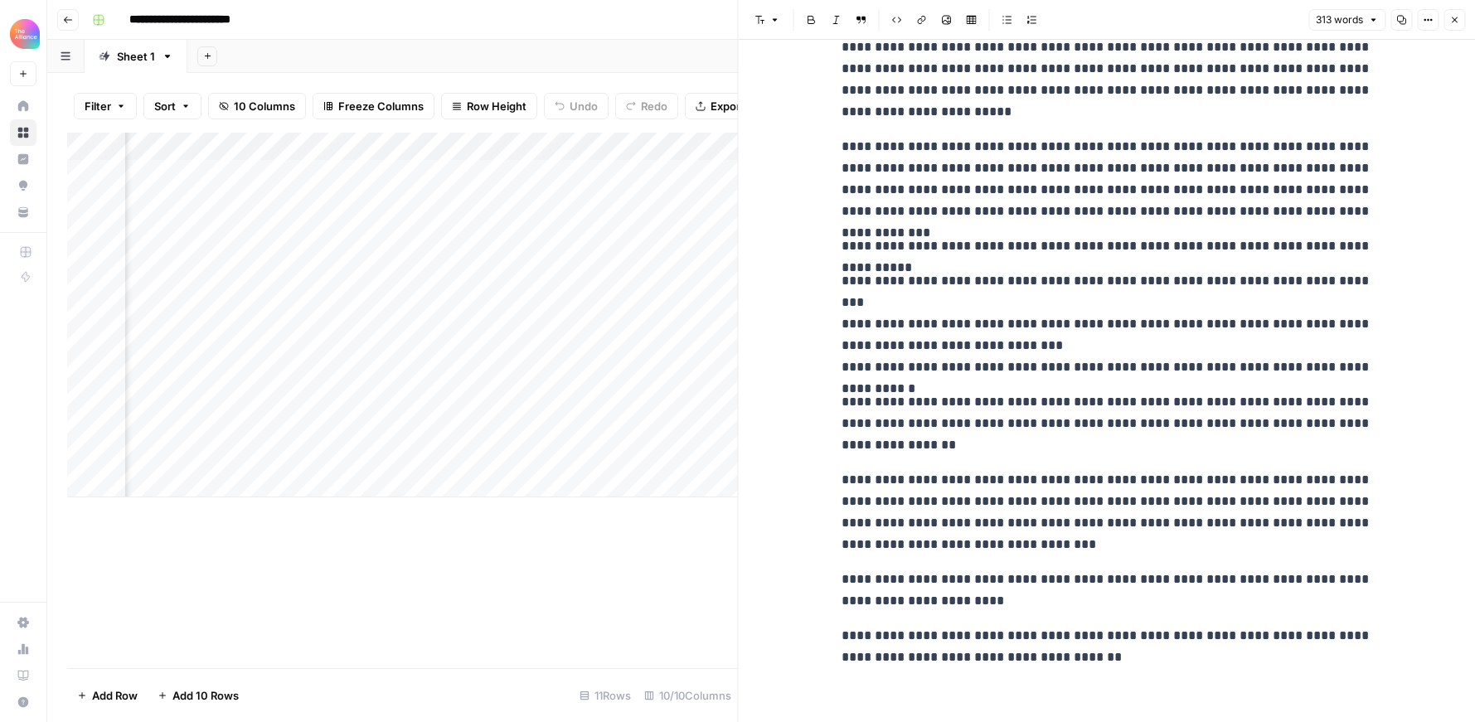
scroll to position [198, 0]
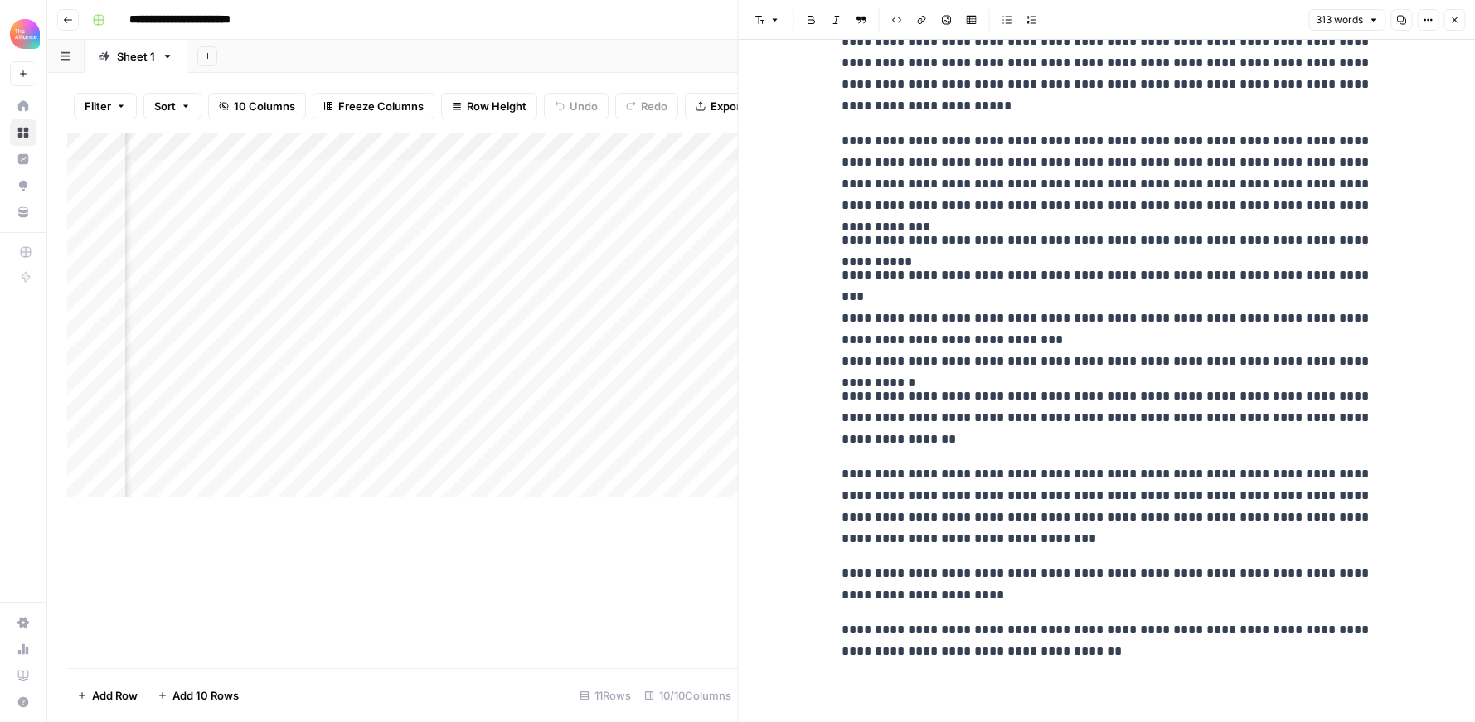
click at [601, 578] on div "Add Column" at bounding box center [402, 401] width 671 height 536
click at [1457, 18] on icon "button" at bounding box center [1454, 20] width 10 height 10
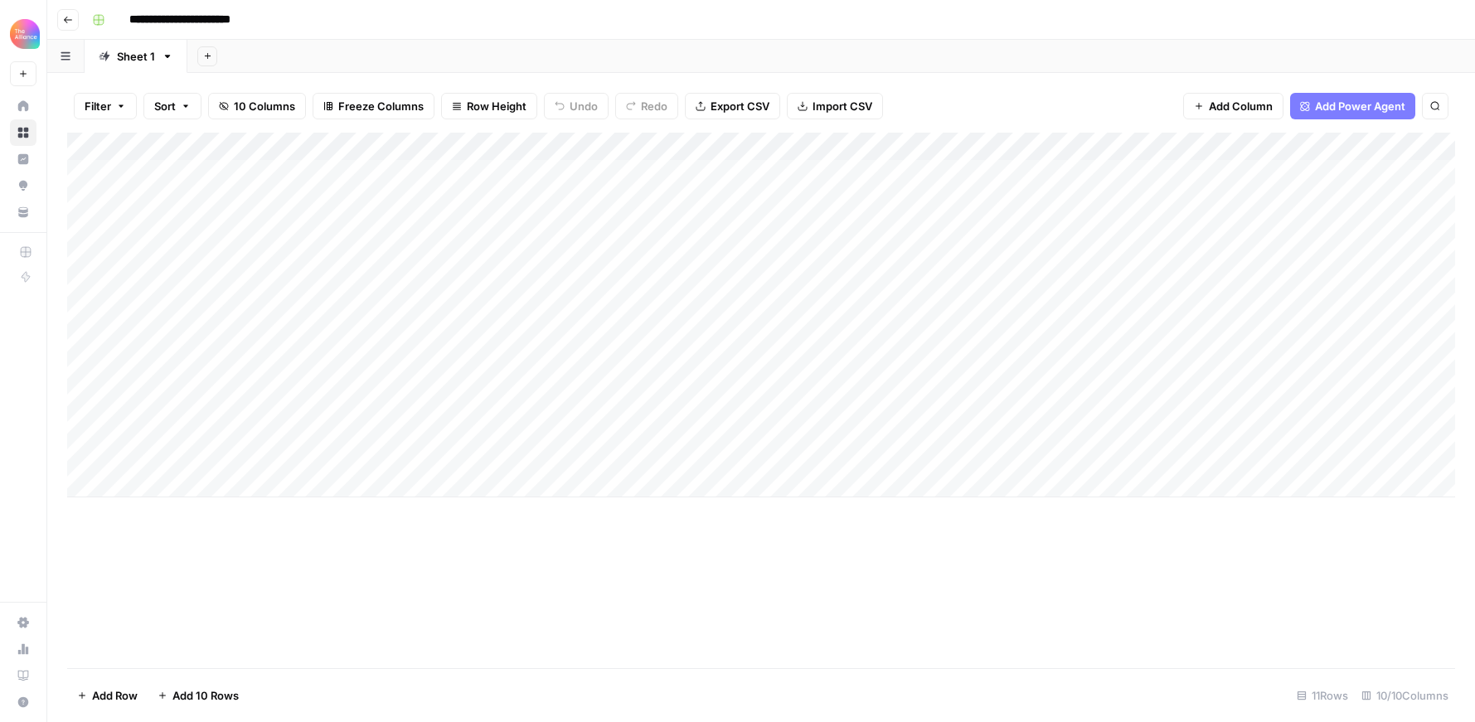
click at [505, 453] on div "Add Column" at bounding box center [761, 315] width 1388 height 365
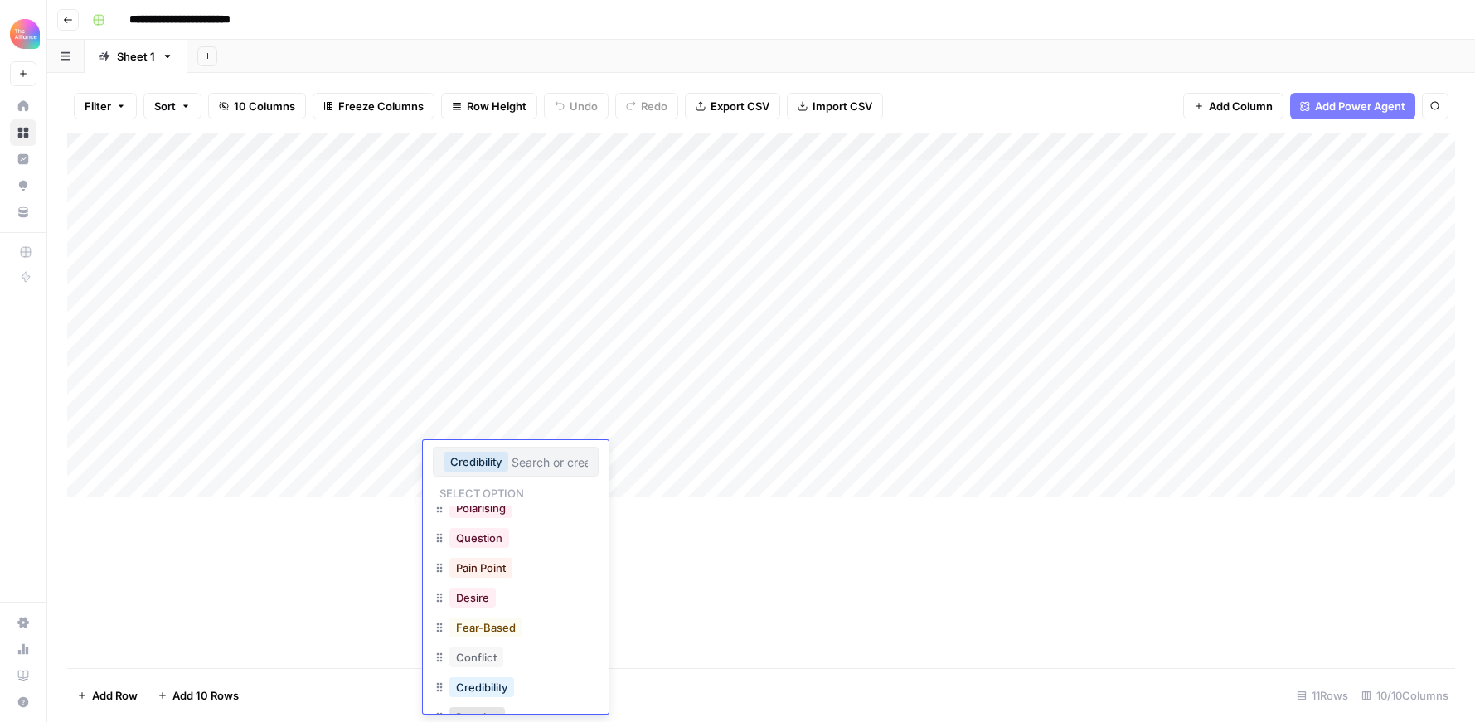
scroll to position [182, 0]
click at [536, 606] on div "Fear-Based" at bounding box center [516, 608] width 166 height 30
click at [501, 607] on button "Fear-Based" at bounding box center [485, 606] width 73 height 20
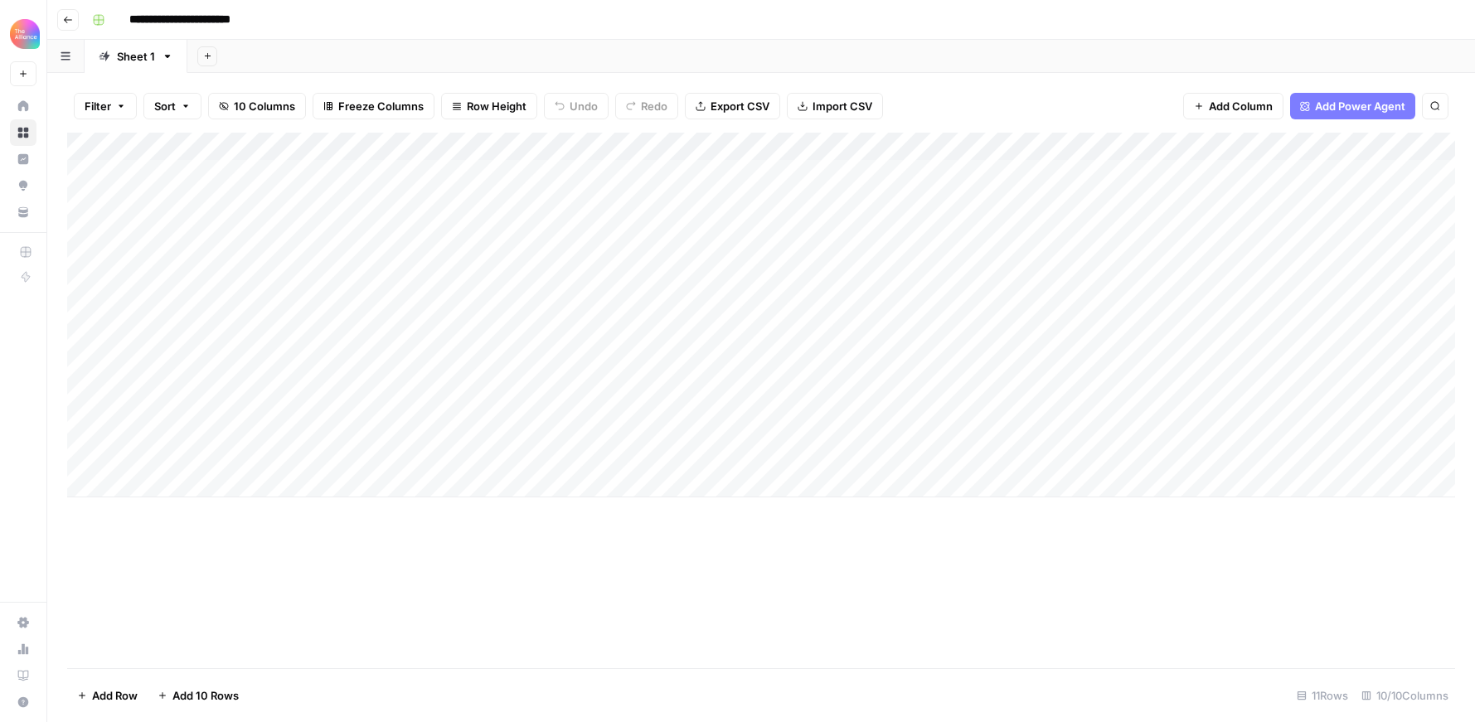
click at [623, 575] on div "Add Column" at bounding box center [761, 401] width 1388 height 536
click at [873, 453] on div "Add Column" at bounding box center [761, 315] width 1388 height 365
click at [1049, 457] on div "Add Column" at bounding box center [761, 315] width 1388 height 365
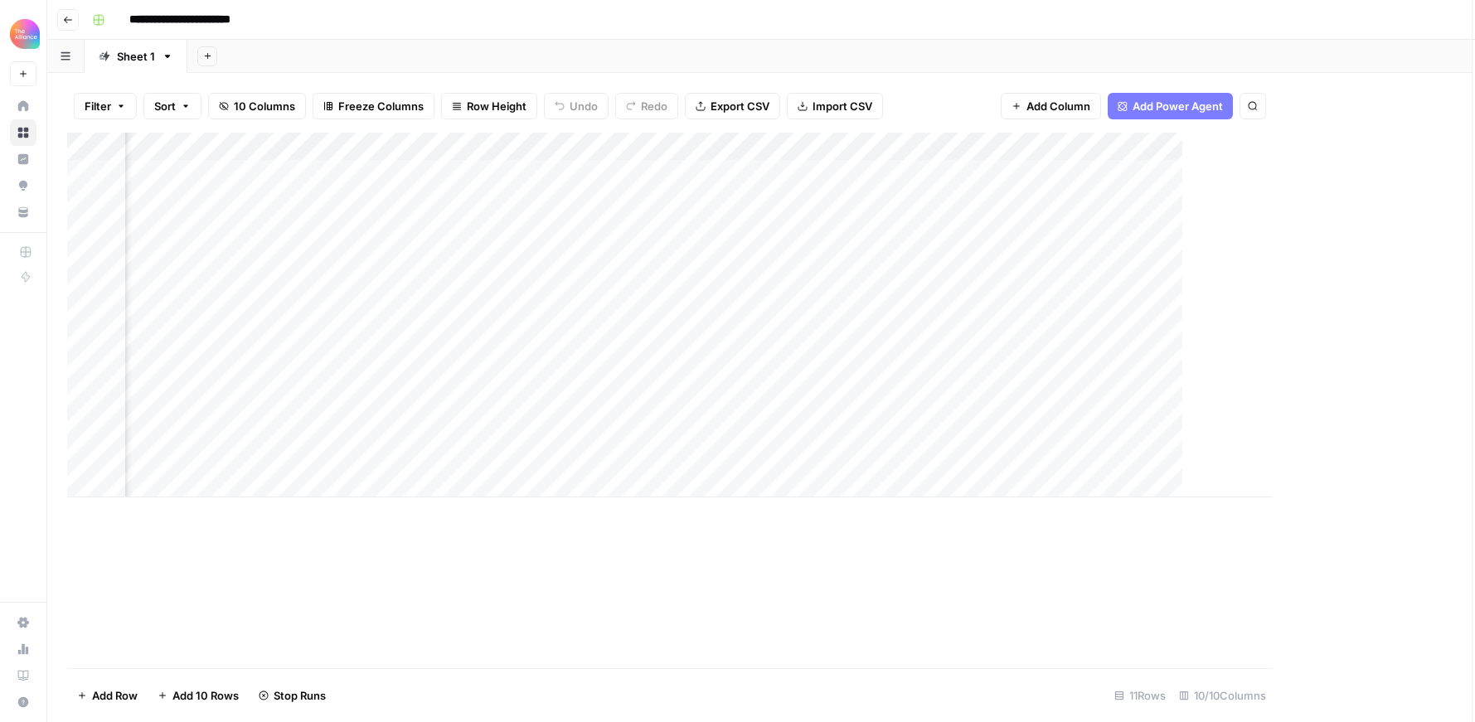
scroll to position [0, 694]
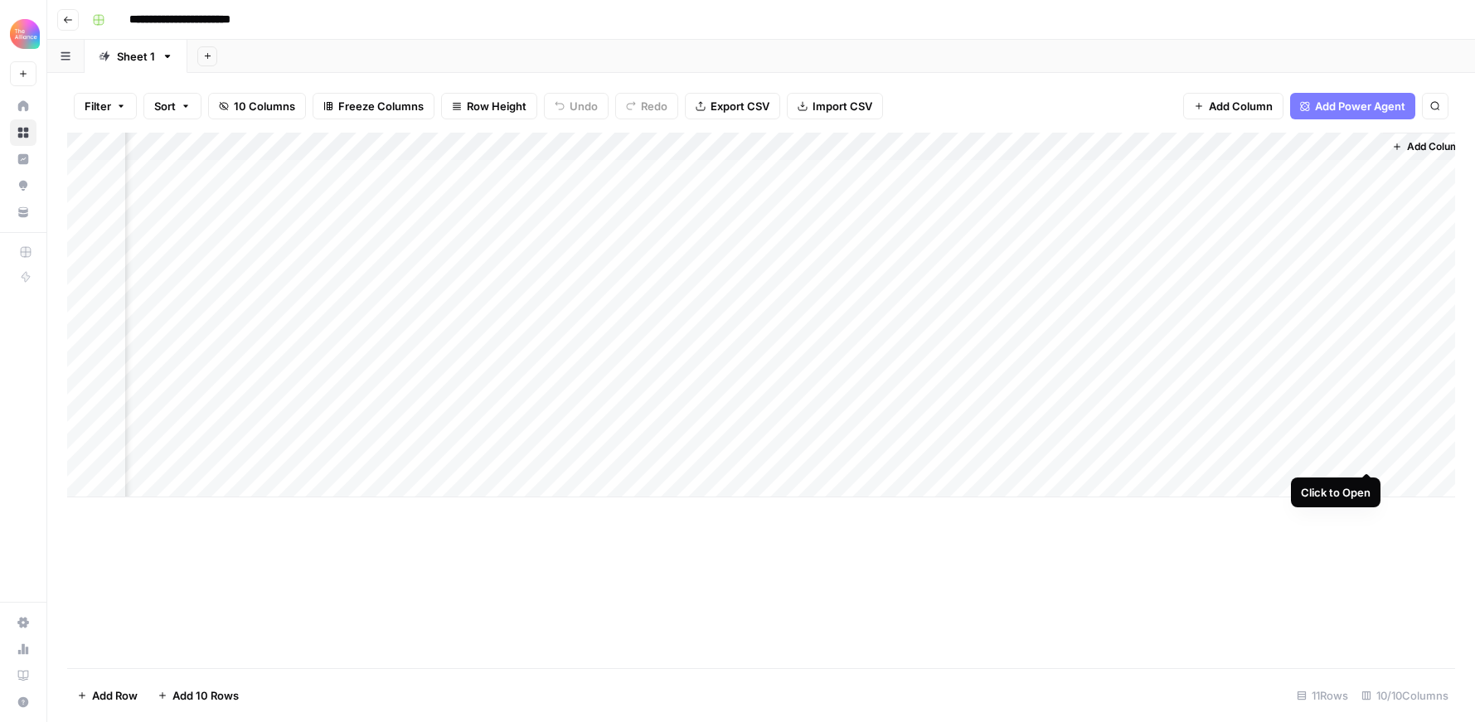
click at [1363, 458] on div "Add Column" at bounding box center [761, 315] width 1388 height 365
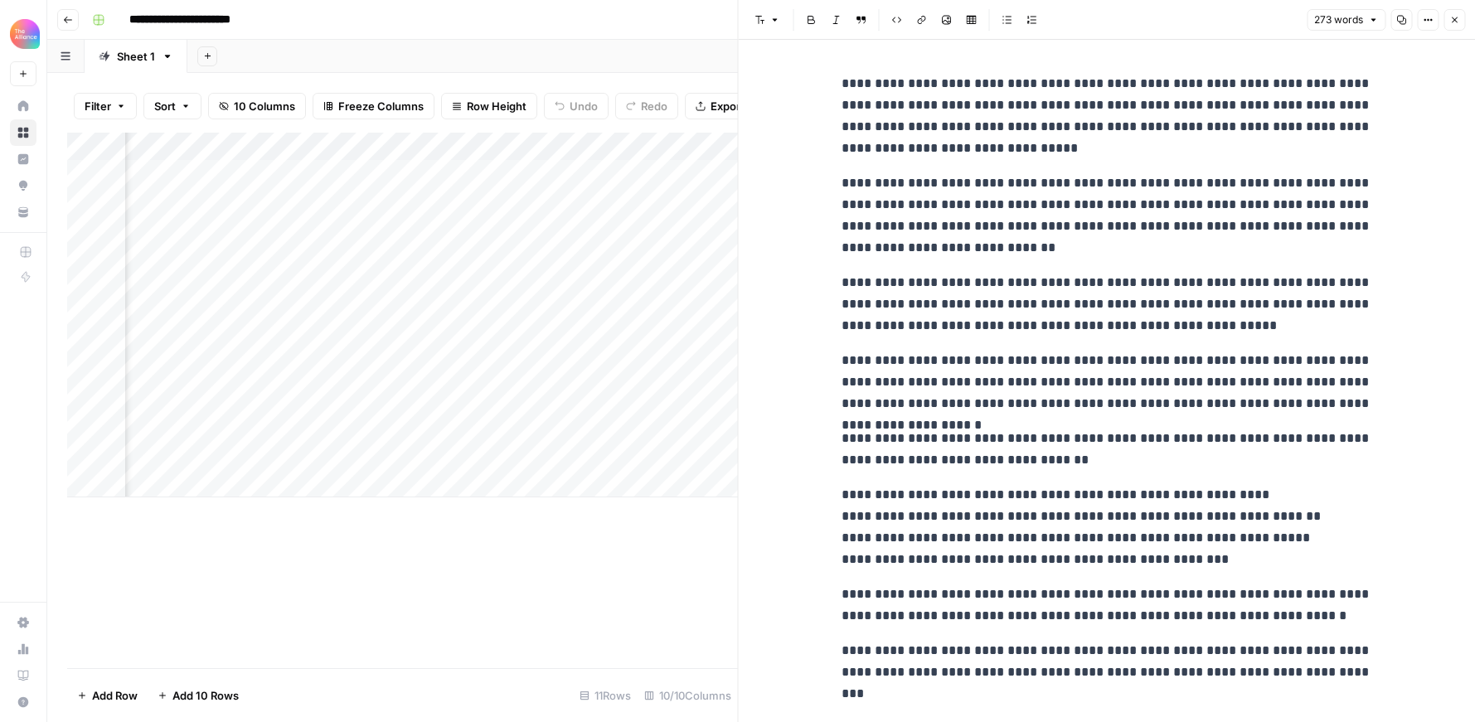
click at [1450, 22] on icon "button" at bounding box center [1454, 20] width 10 height 10
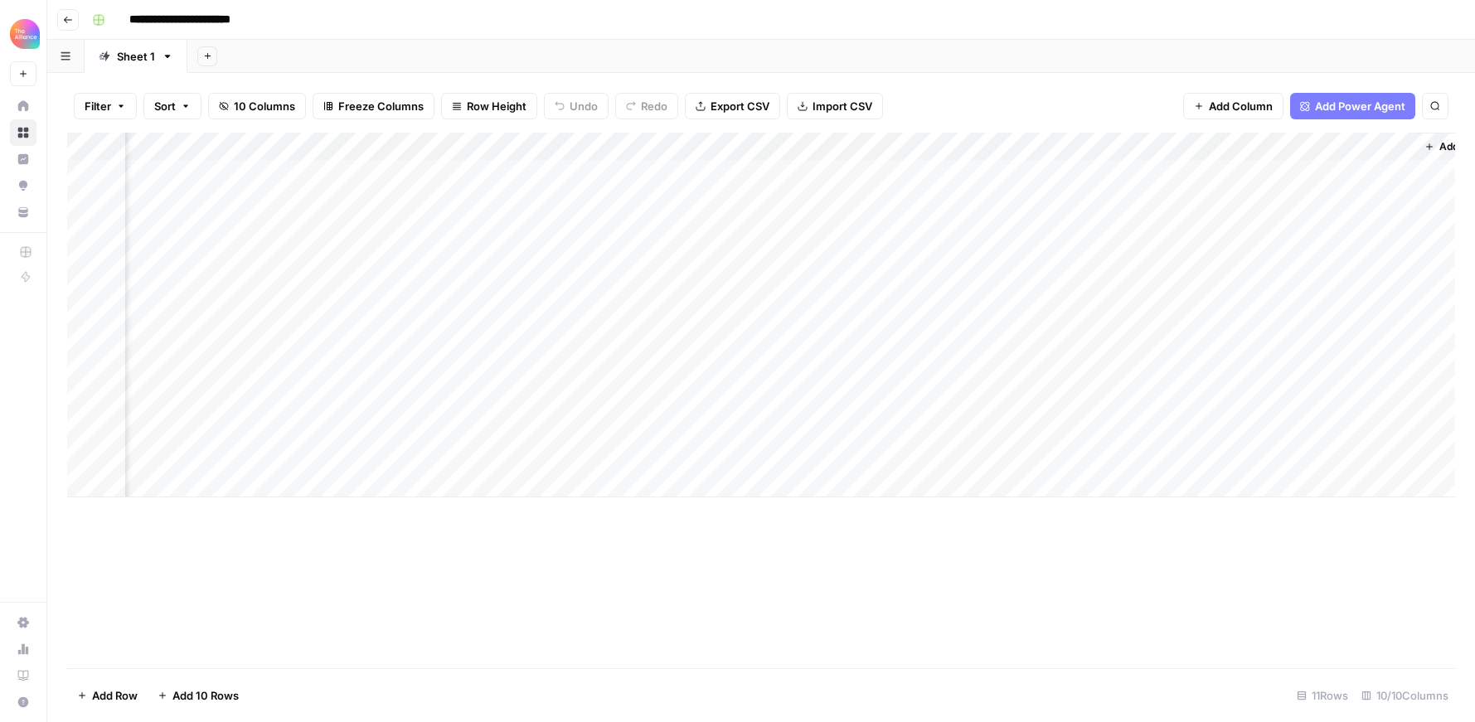
scroll to position [0, 714]
click at [1344, 343] on div "Add Column" at bounding box center [761, 315] width 1388 height 365
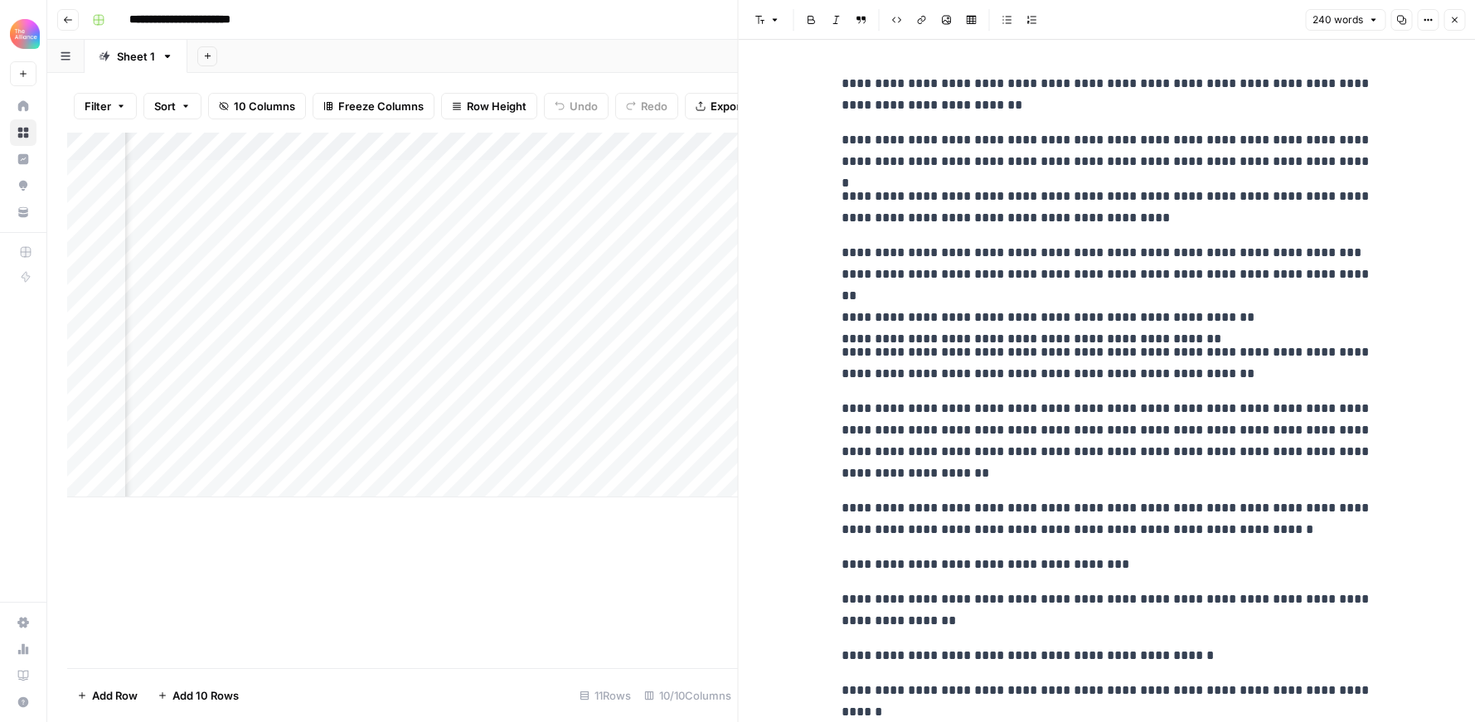
scroll to position [39, 0]
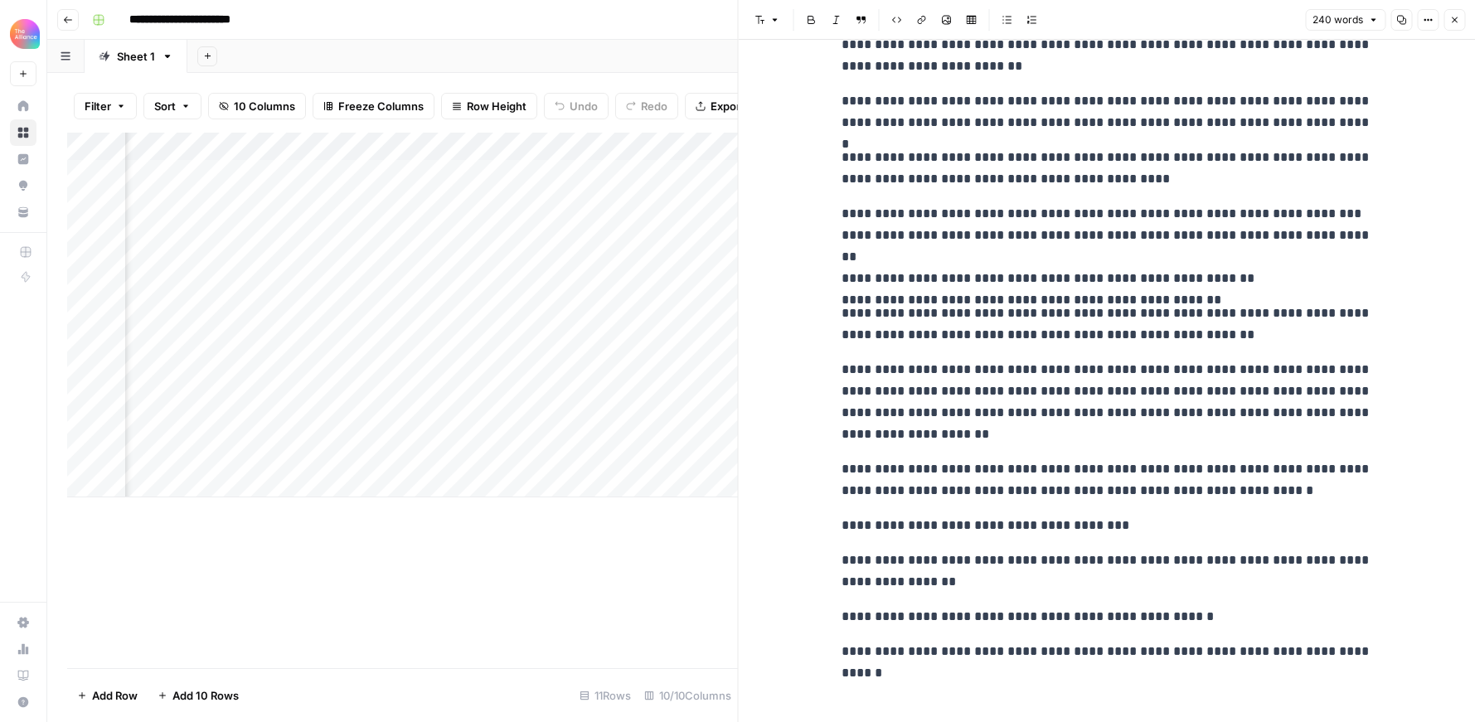
click at [572, 560] on div "Add Column" at bounding box center [402, 401] width 671 height 536
click at [1454, 19] on icon "button" at bounding box center [1455, 20] width 6 height 6
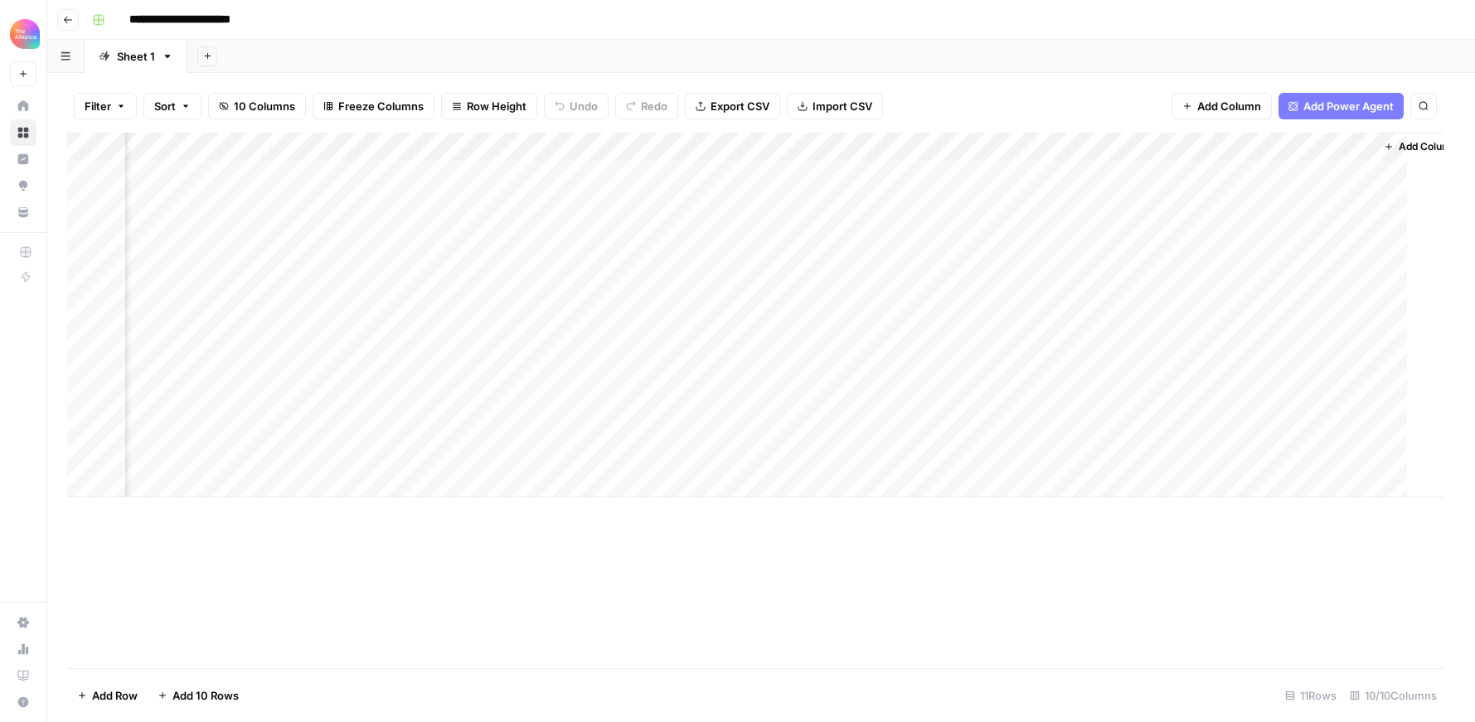
scroll to position [0, 694]
click at [1360, 458] on div "Add Column" at bounding box center [761, 315] width 1388 height 365
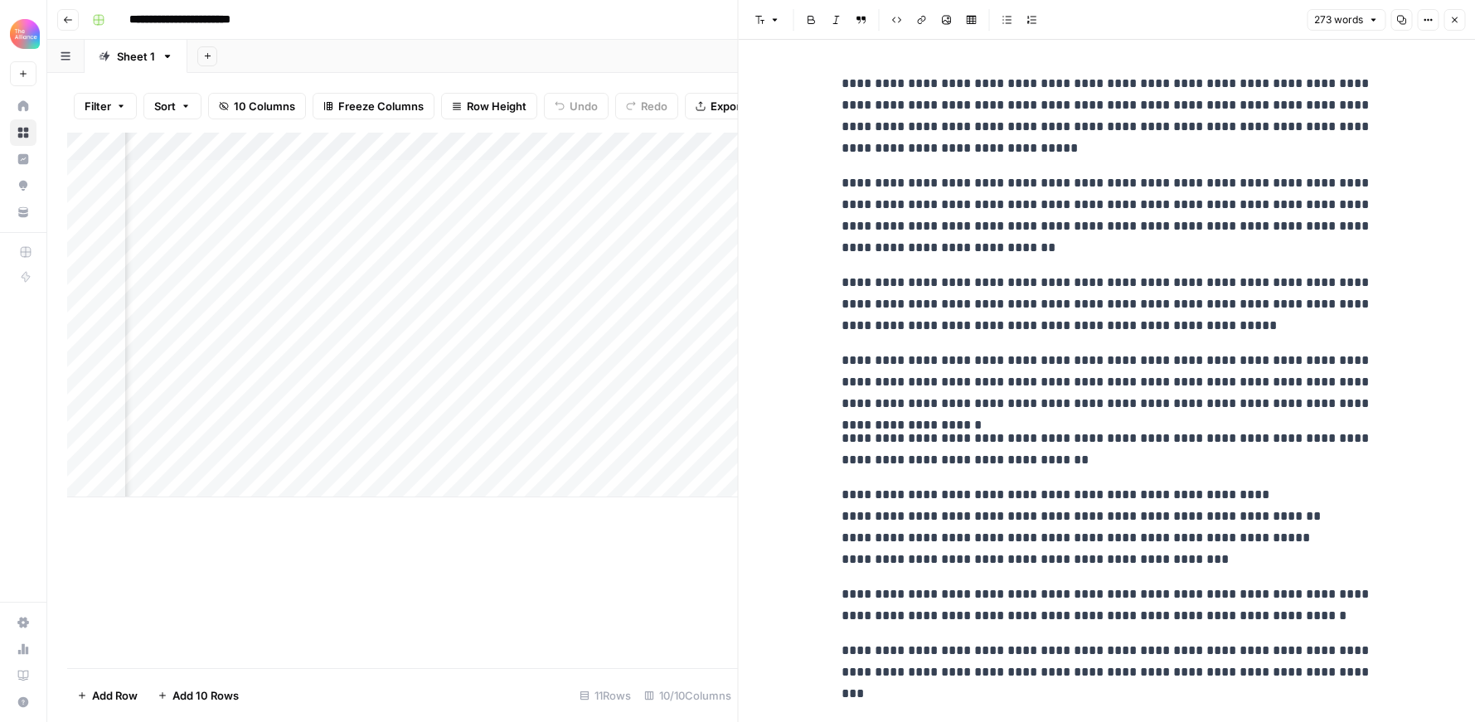
scroll to position [21, 0]
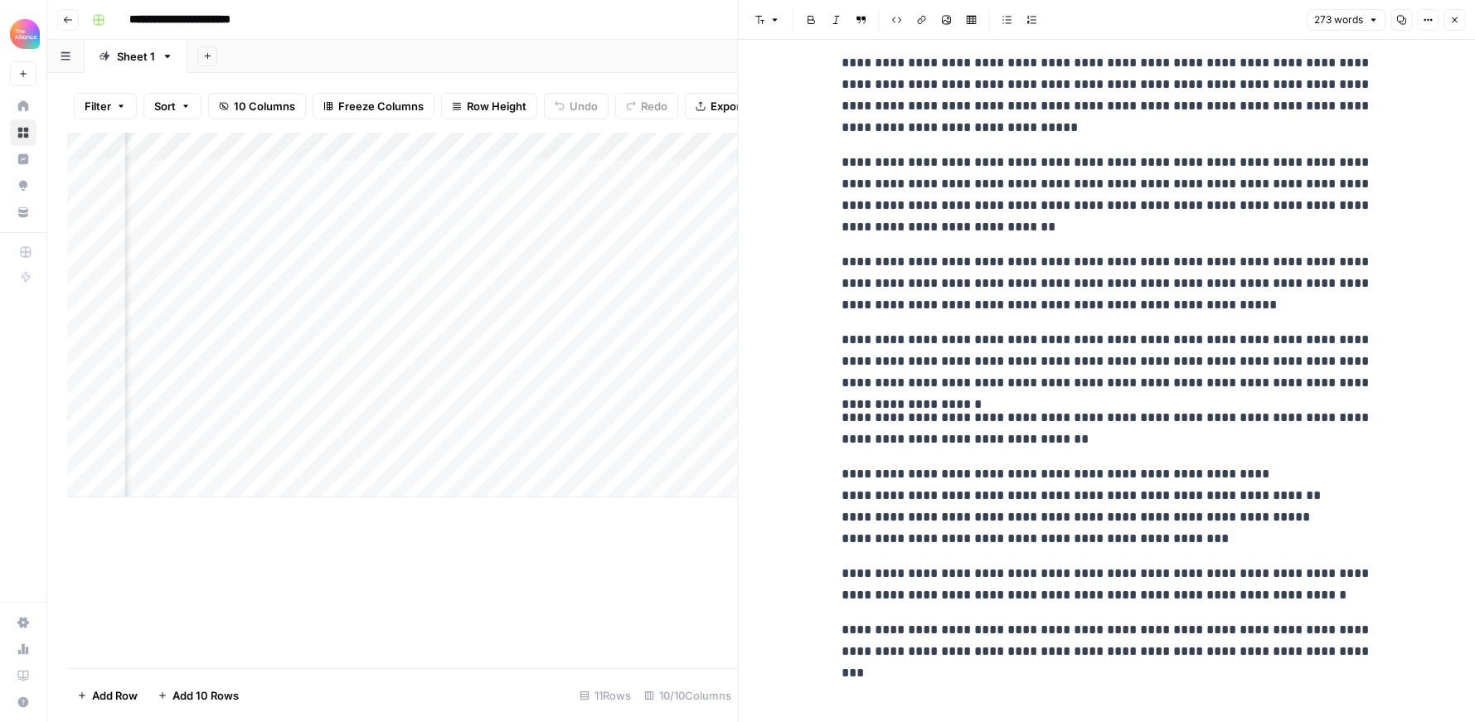
click at [543, 520] on div "Add Column" at bounding box center [402, 401] width 671 height 536
click at [362, 550] on div "Add Column" at bounding box center [402, 401] width 671 height 536
click at [1450, 22] on icon "button" at bounding box center [1454, 20] width 10 height 10
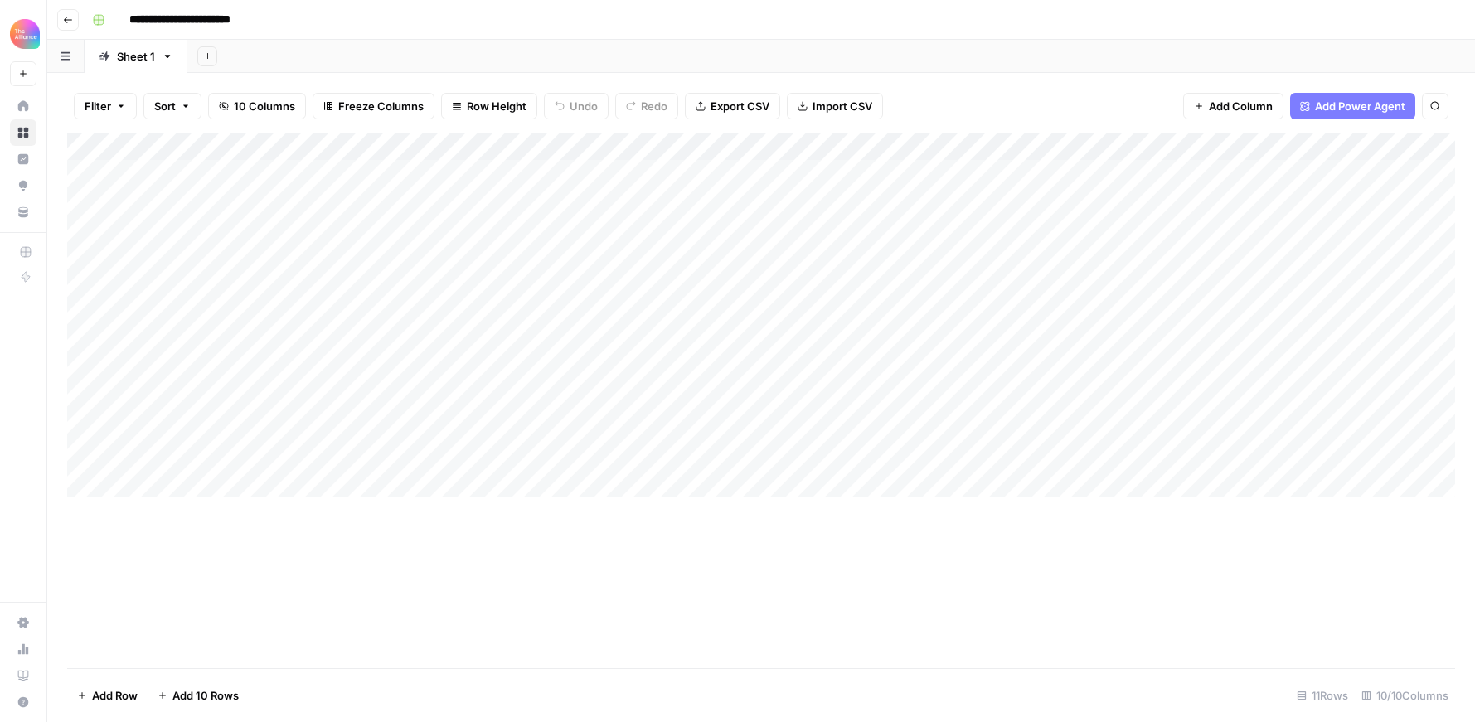
click at [211, 482] on div "Add Column" at bounding box center [761, 315] width 1388 height 365
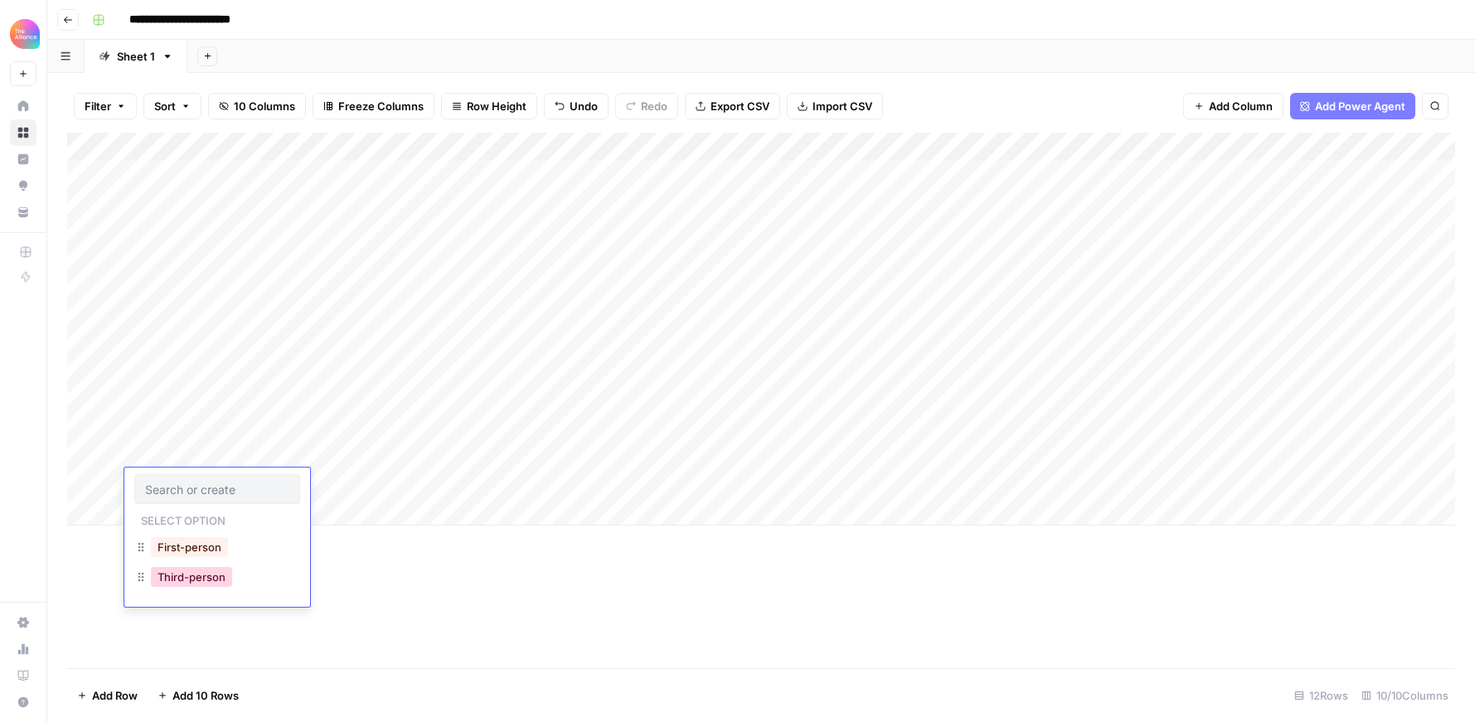
click at [211, 577] on button "Third-person" at bounding box center [191, 577] width 81 height 20
click at [363, 487] on div "Add Column" at bounding box center [761, 329] width 1388 height 393
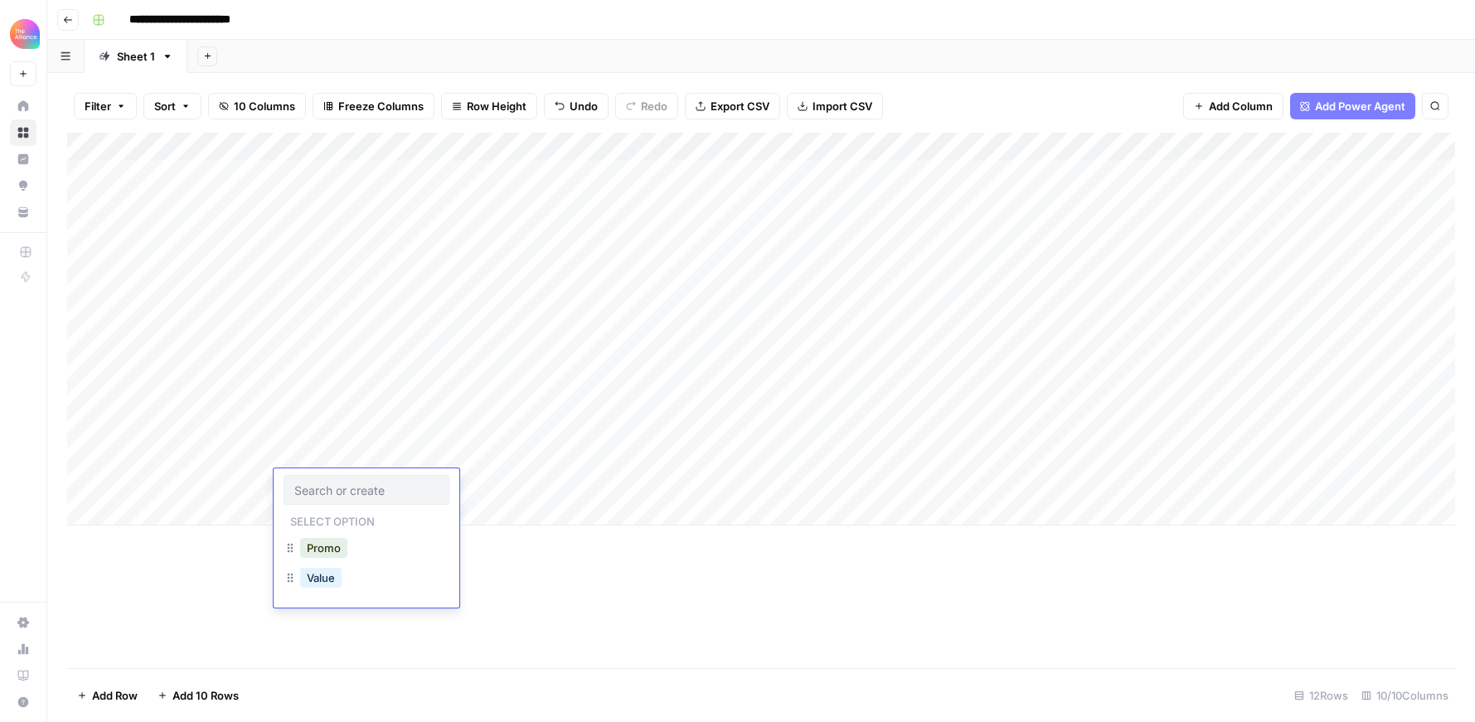
click at [361, 547] on div "Promo" at bounding box center [367, 550] width 166 height 30
click at [321, 547] on button "Promo" at bounding box center [323, 548] width 47 height 20
click at [518, 470] on div "Add Column" at bounding box center [761, 329] width 1388 height 393
click at [514, 490] on div "Add Column" at bounding box center [761, 329] width 1388 height 393
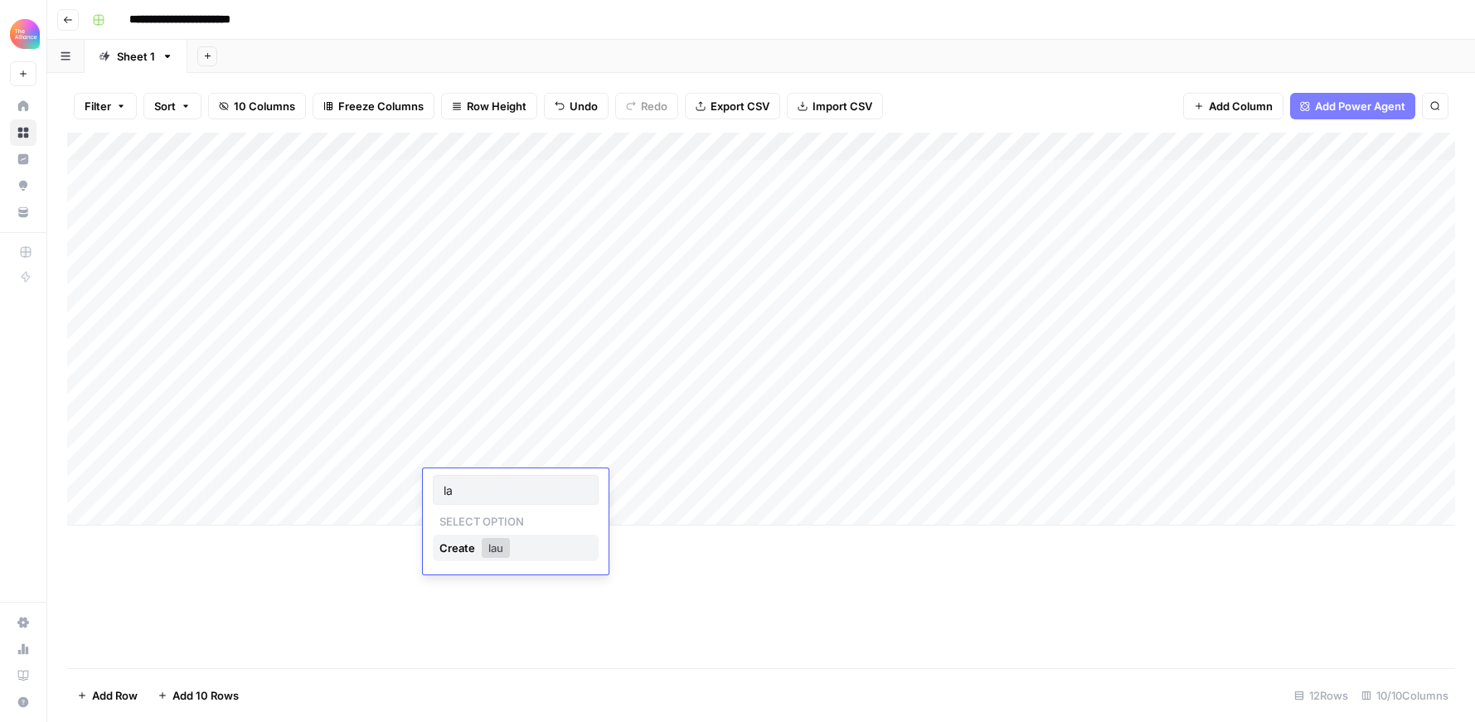
type input "l"
type input "Launch"
click at [585, 589] on div "Add Column" at bounding box center [761, 401] width 1388 height 536
click at [676, 482] on div "Add Column" at bounding box center [761, 329] width 1388 height 393
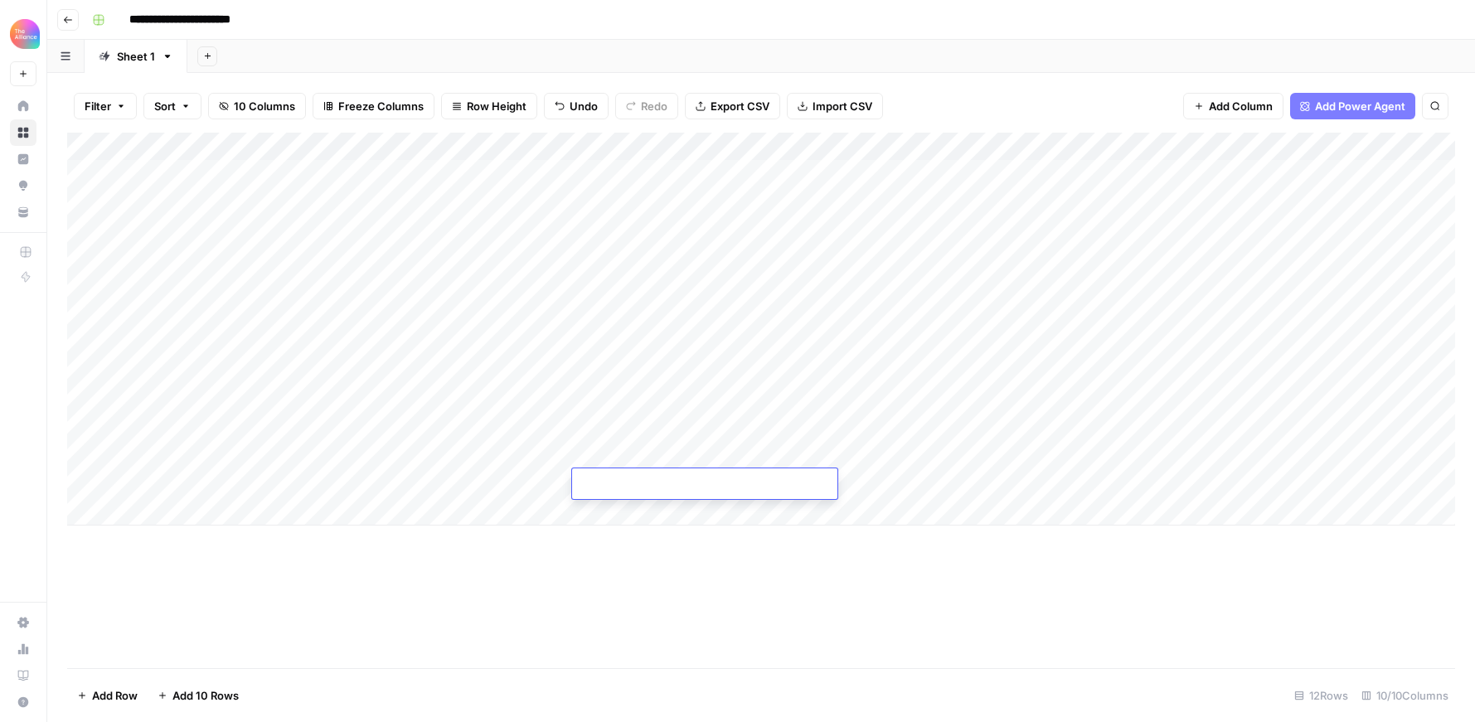
click at [666, 611] on div "Add Column" at bounding box center [761, 401] width 1388 height 536
click at [532, 484] on div "Add Column" at bounding box center [761, 329] width 1388 height 393
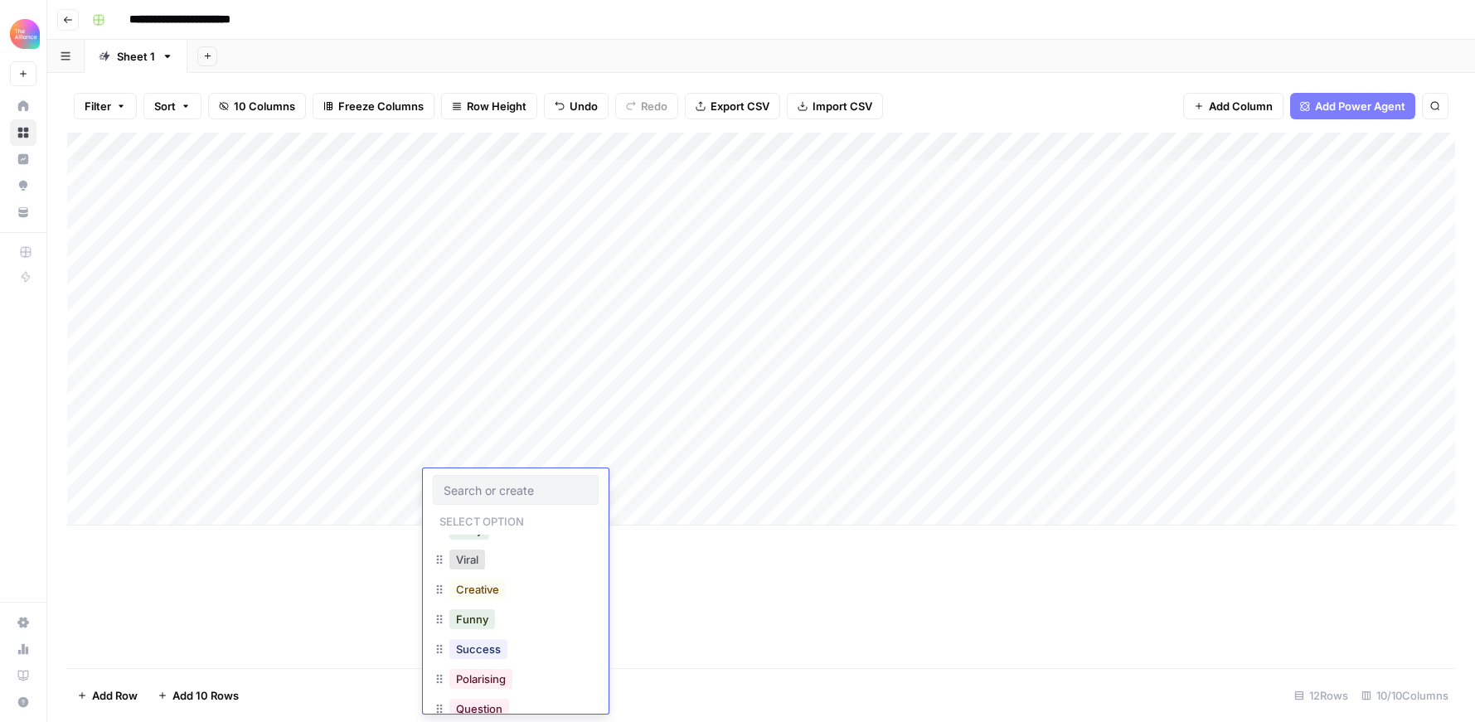
scroll to position [11, 0]
click at [742, 627] on div "Add Column" at bounding box center [761, 401] width 1388 height 536
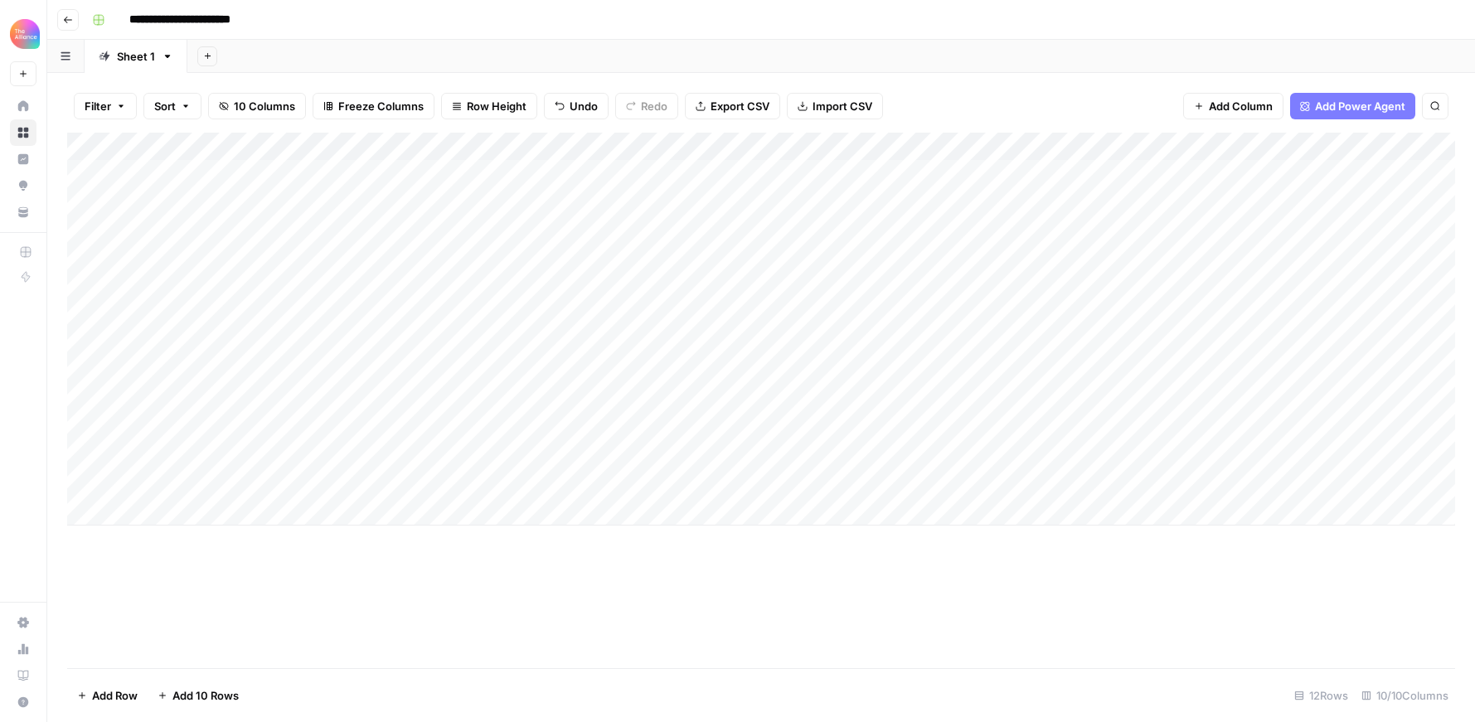
click at [69, 22] on icon "button" at bounding box center [68, 20] width 10 height 10
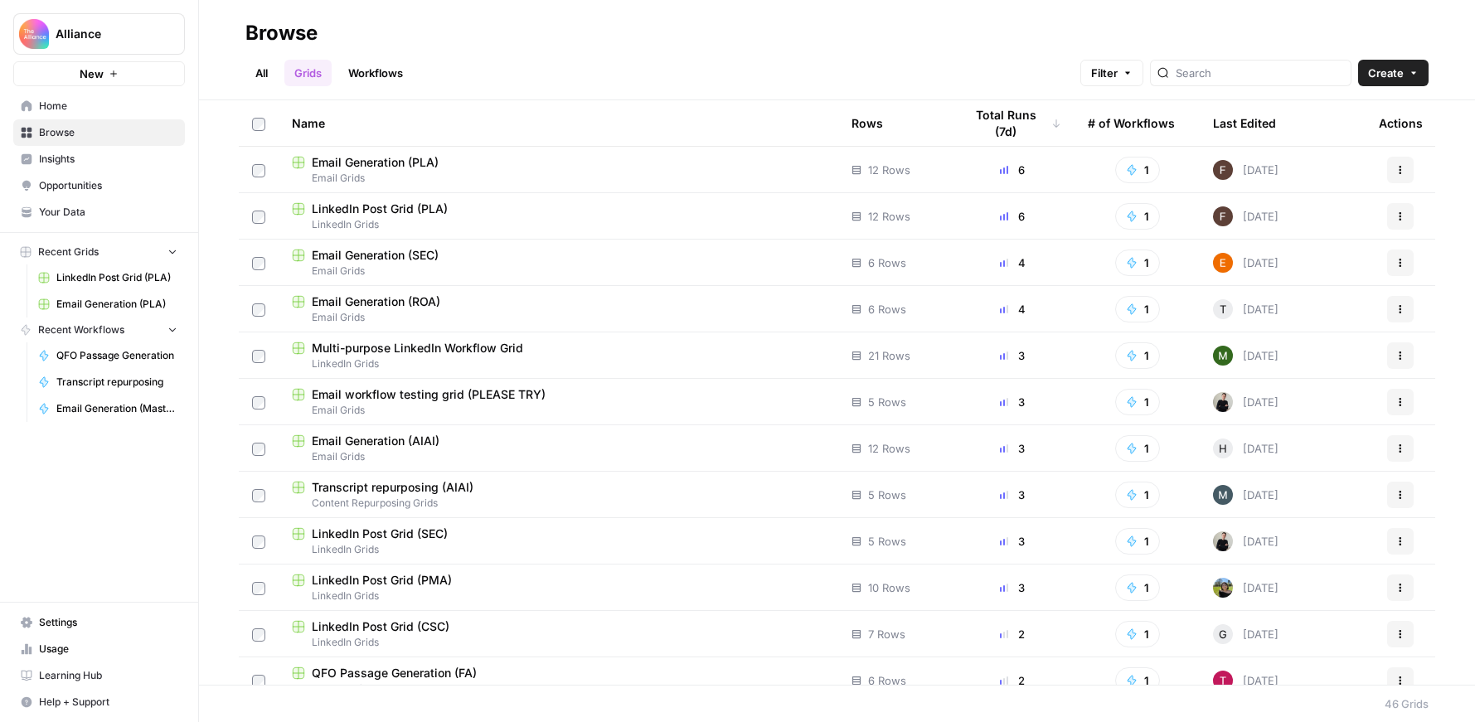
click at [541, 264] on span "Email Grids" at bounding box center [558, 271] width 533 height 15
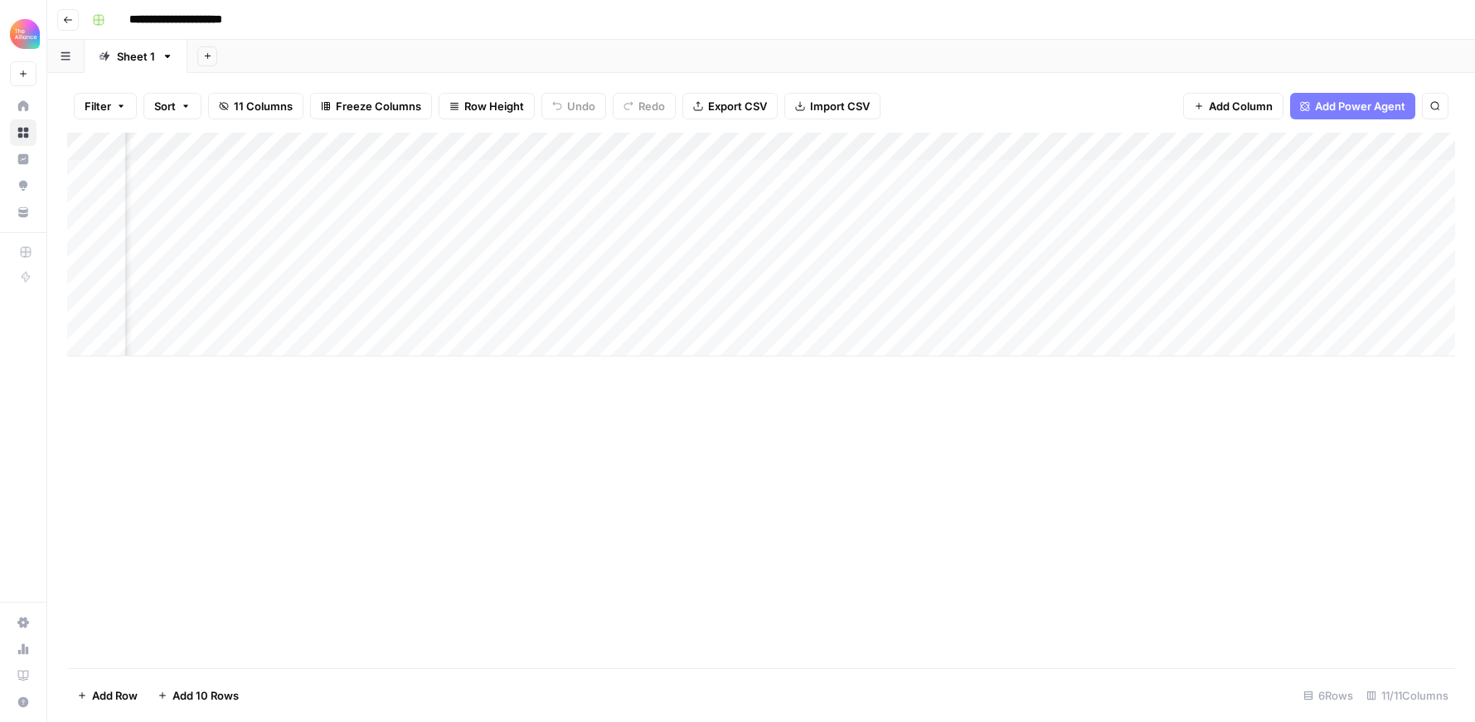
scroll to position [0, 826]
click at [1348, 230] on div "Add Column" at bounding box center [761, 245] width 1388 height 224
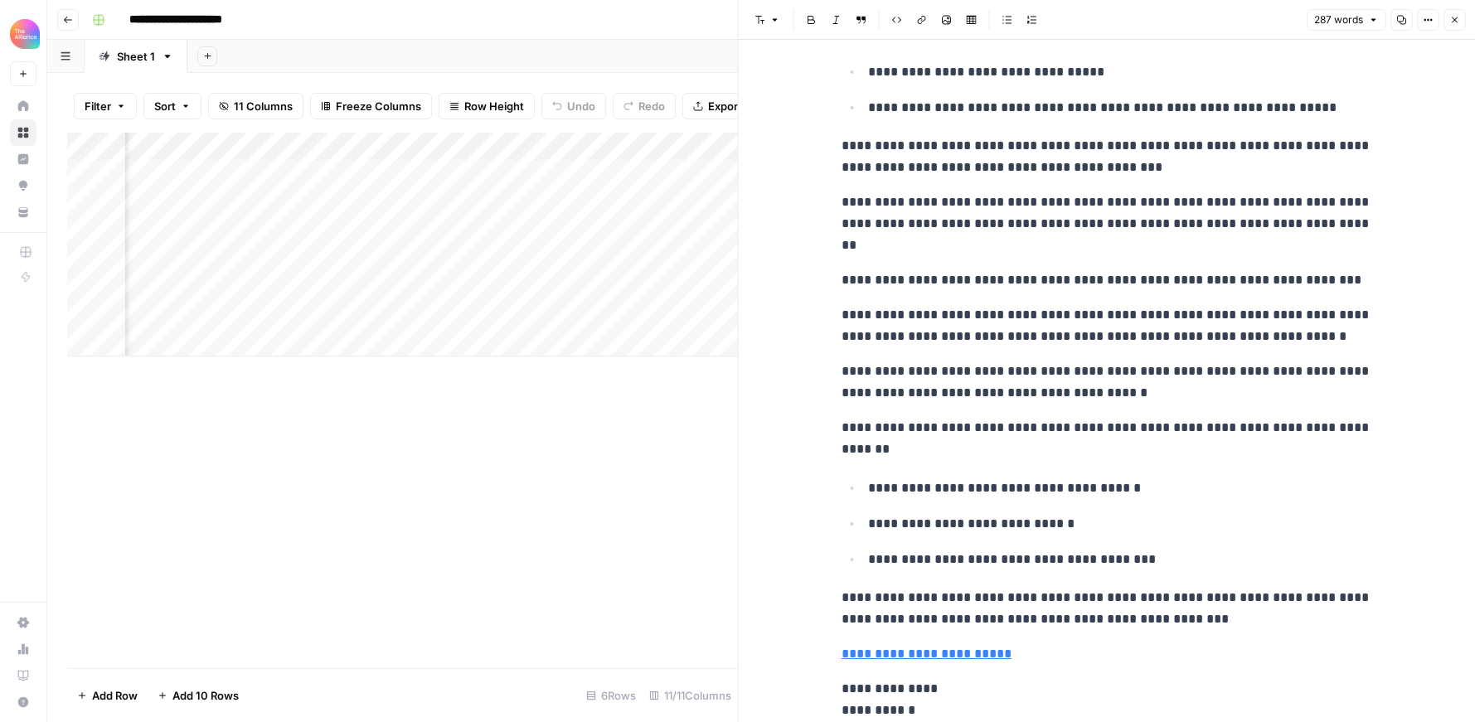
scroll to position [516, 0]
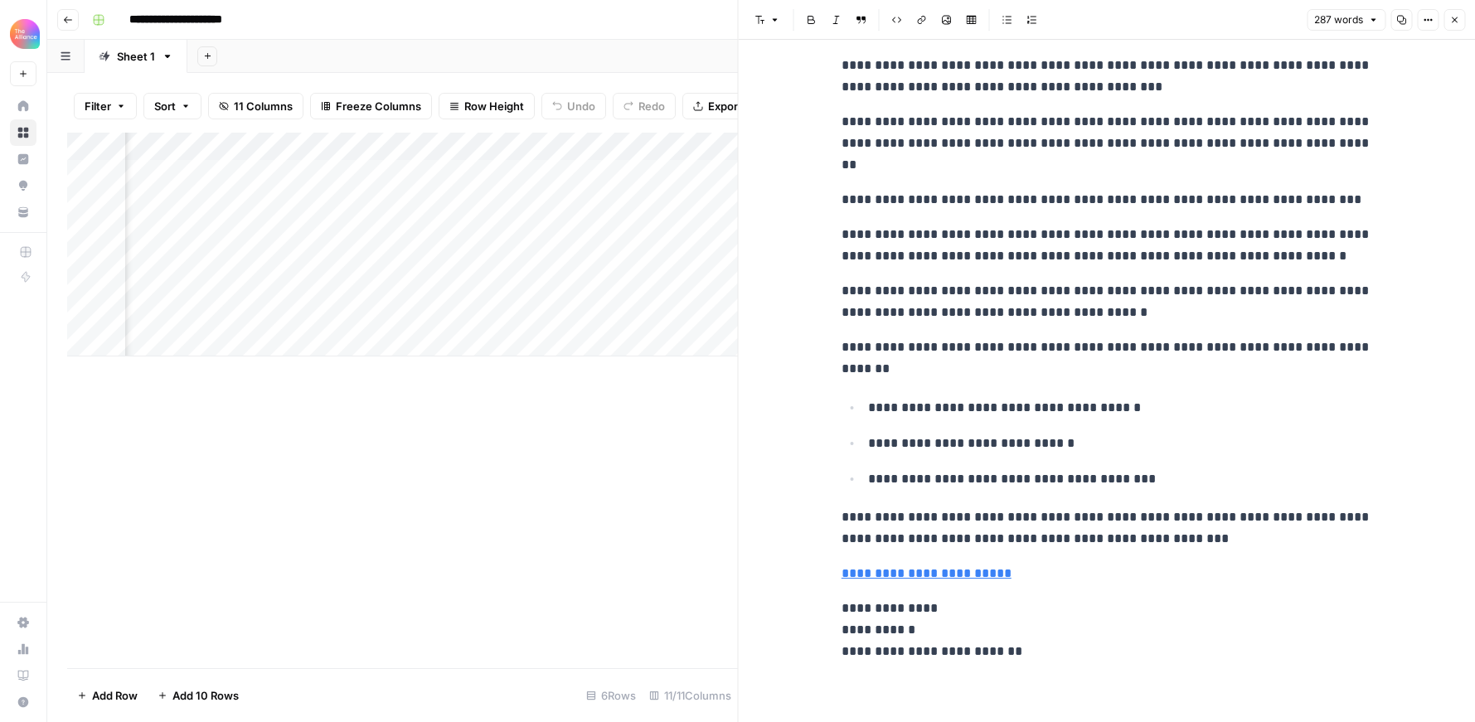
click at [627, 458] on div "Add Column" at bounding box center [402, 401] width 671 height 536
click at [1456, 19] on icon "button" at bounding box center [1454, 20] width 10 height 10
